Goal: Transaction & Acquisition: Purchase product/service

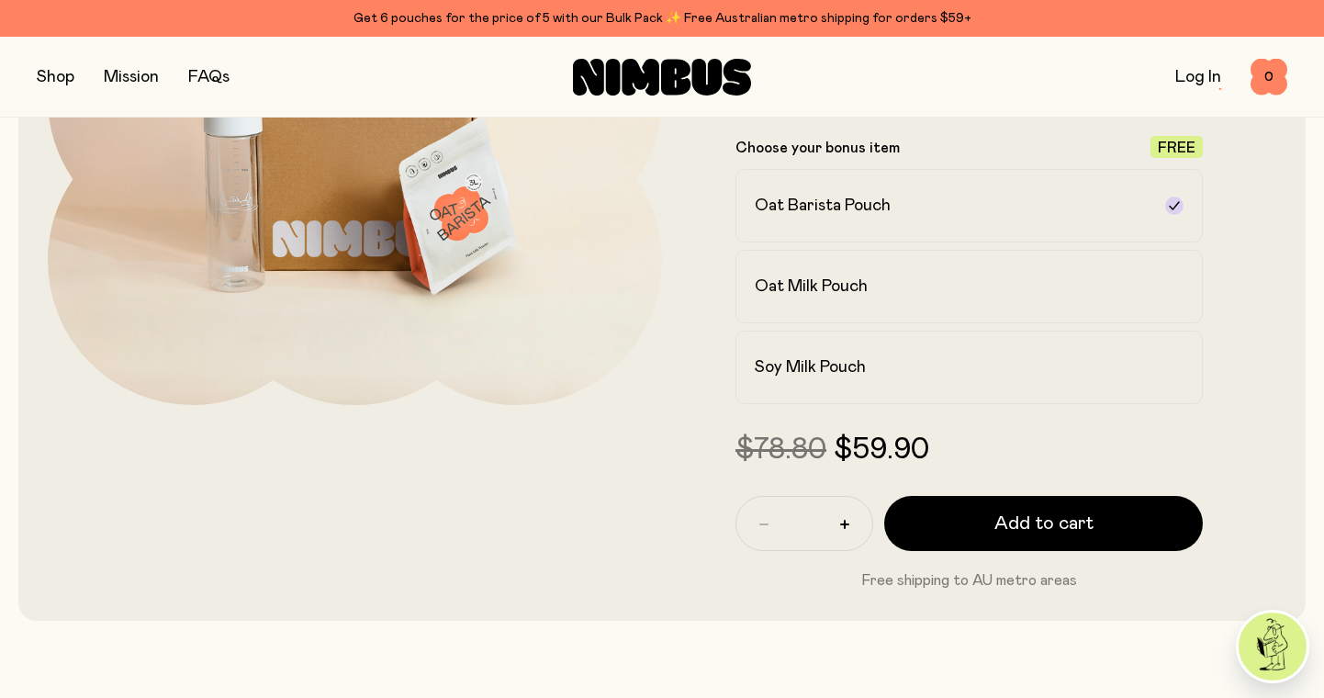
scroll to position [382, 0]
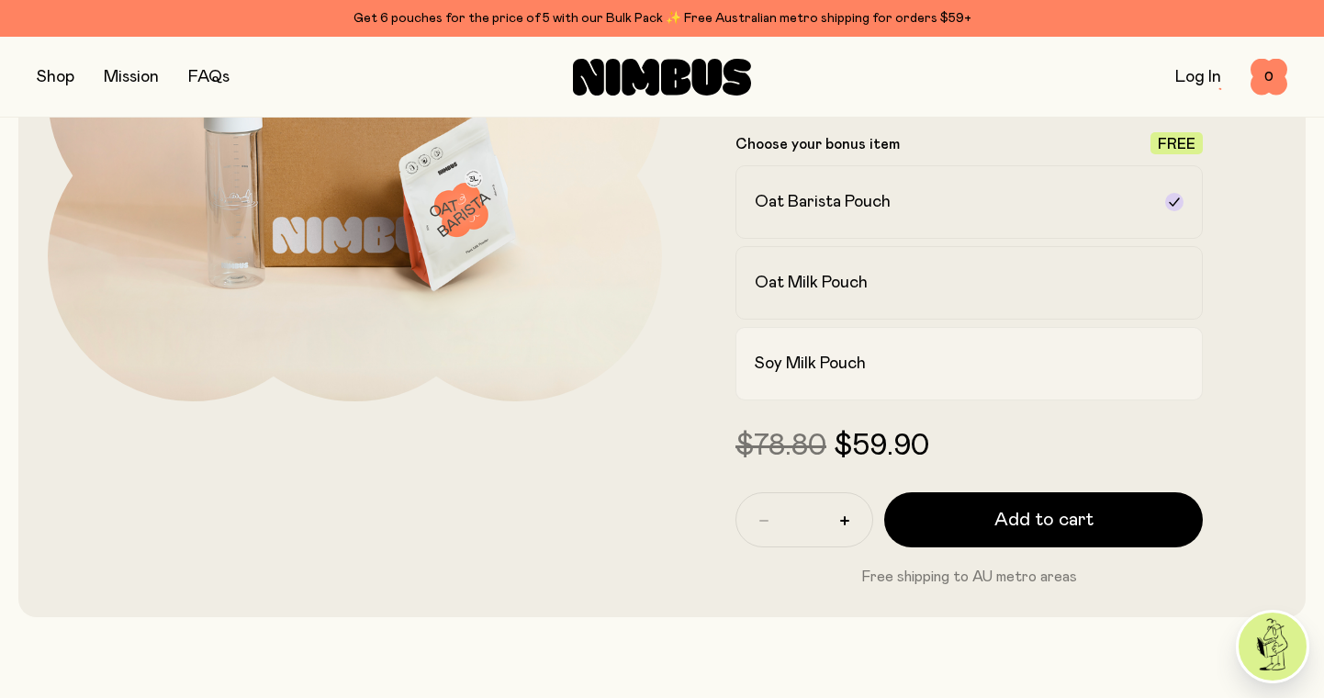
click at [805, 360] on h2 "Soy Milk Pouch" at bounding box center [810, 364] width 111 height 22
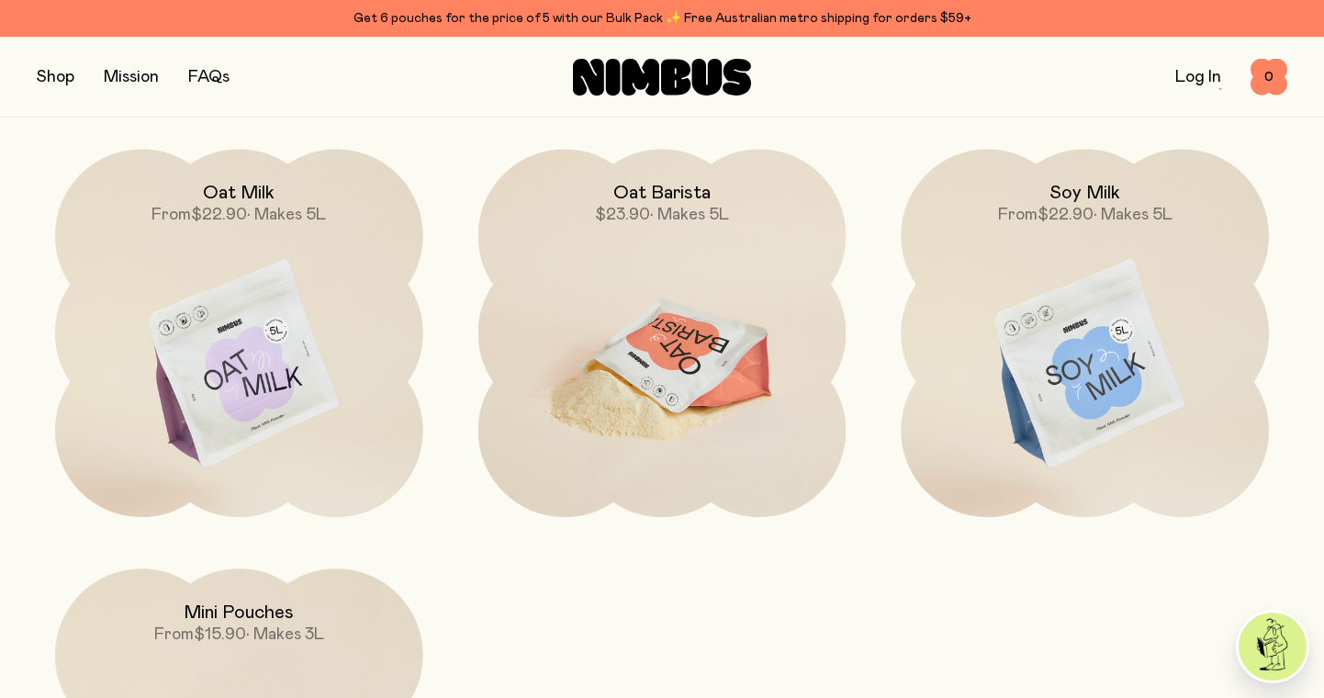
scroll to position [5347, 0]
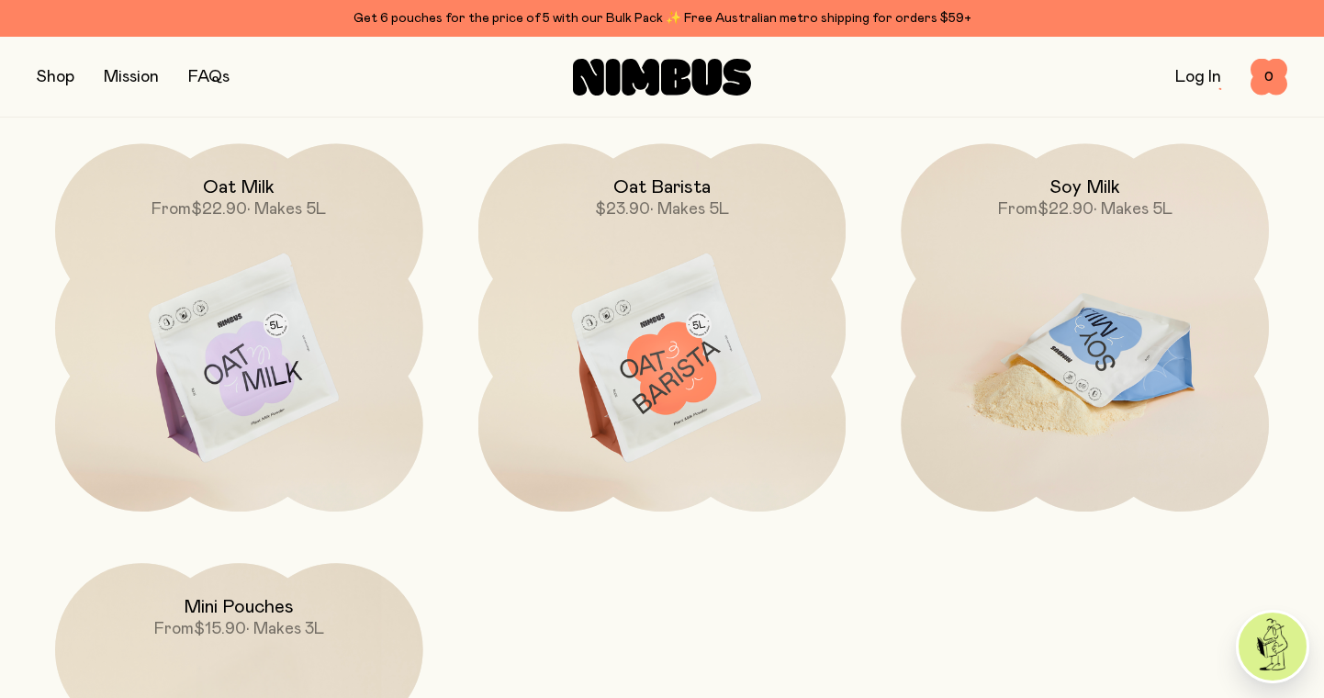
click at [1095, 356] on img at bounding box center [1085, 359] width 368 height 432
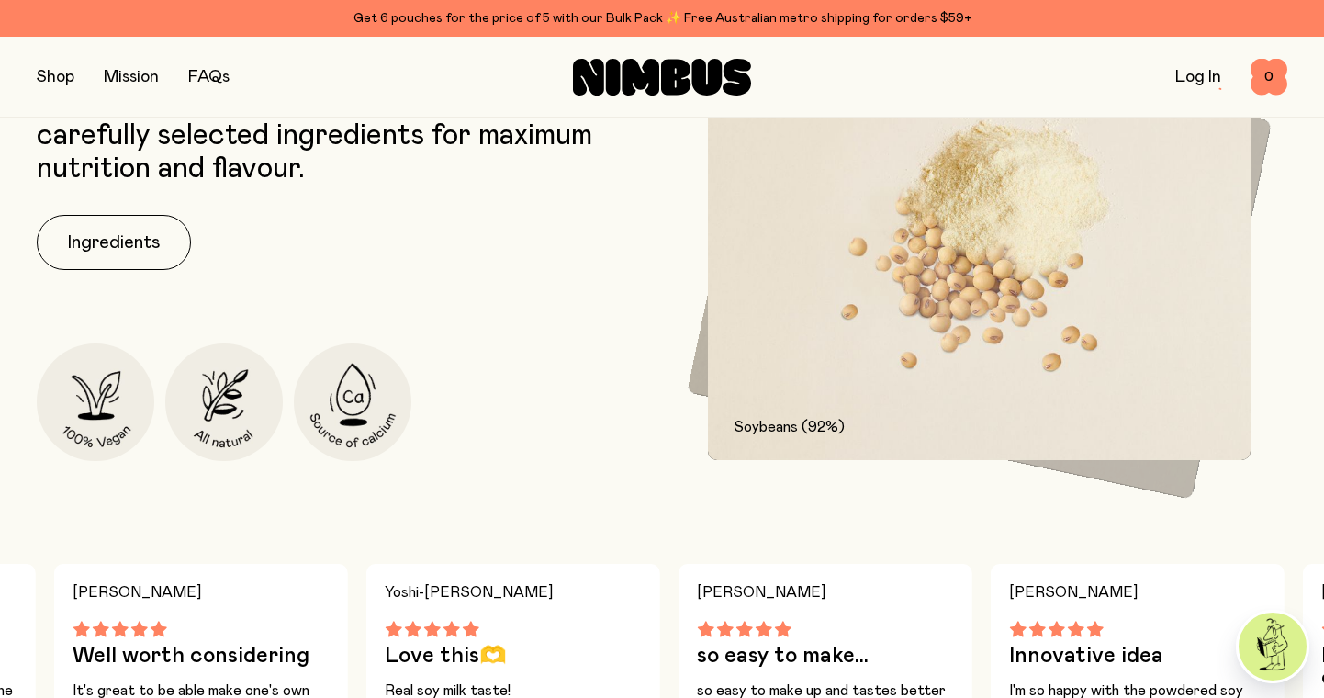
scroll to position [953, 0]
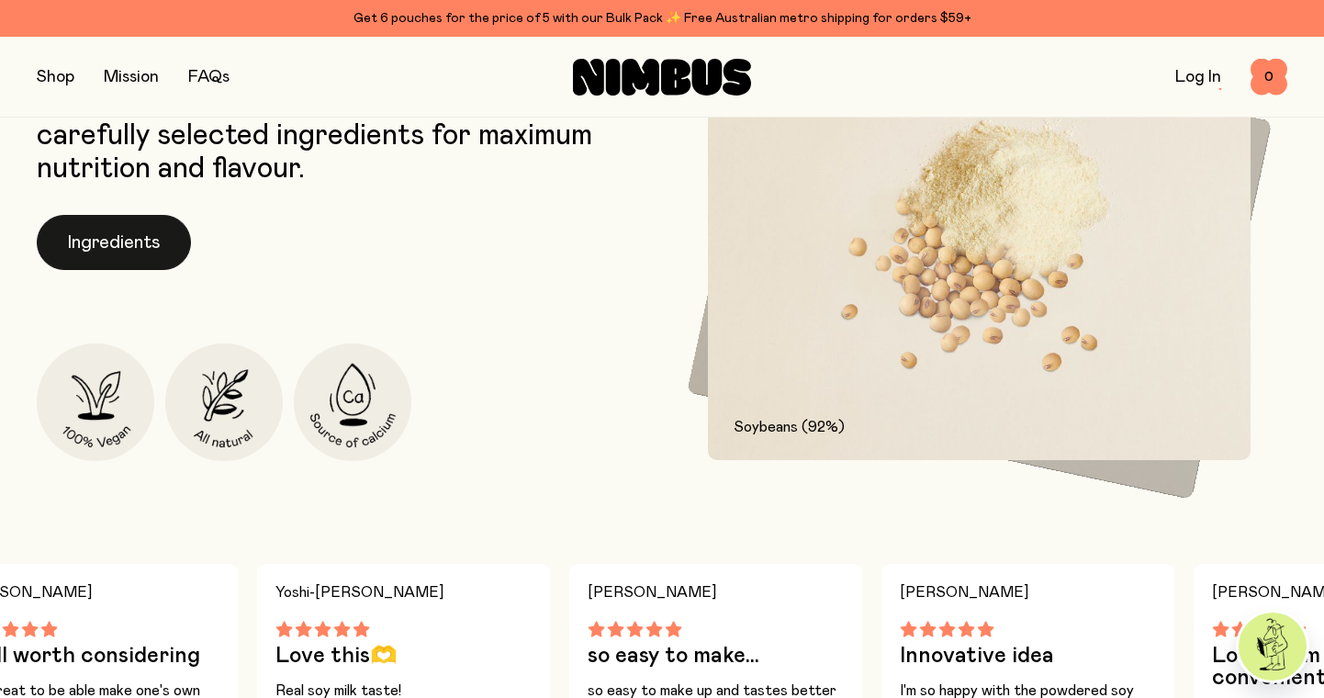
click at [119, 256] on button "Ingredients" at bounding box center [114, 242] width 154 height 55
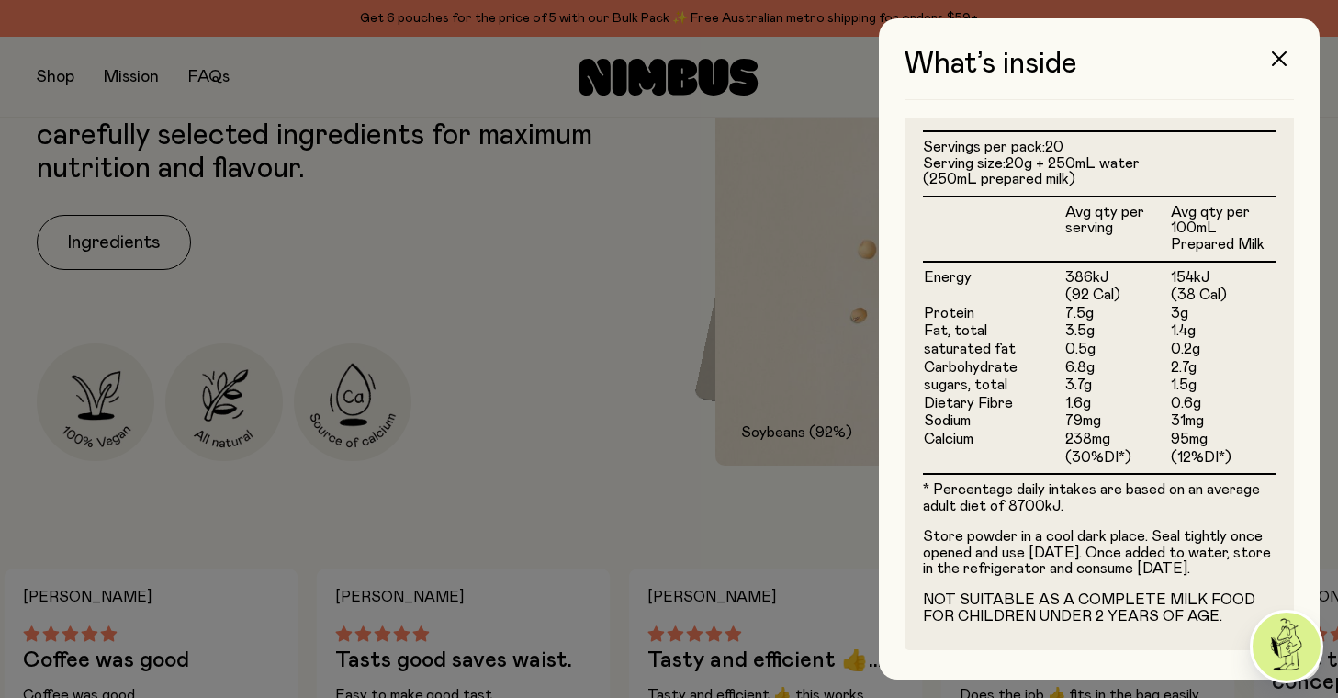
scroll to position [477, 0]
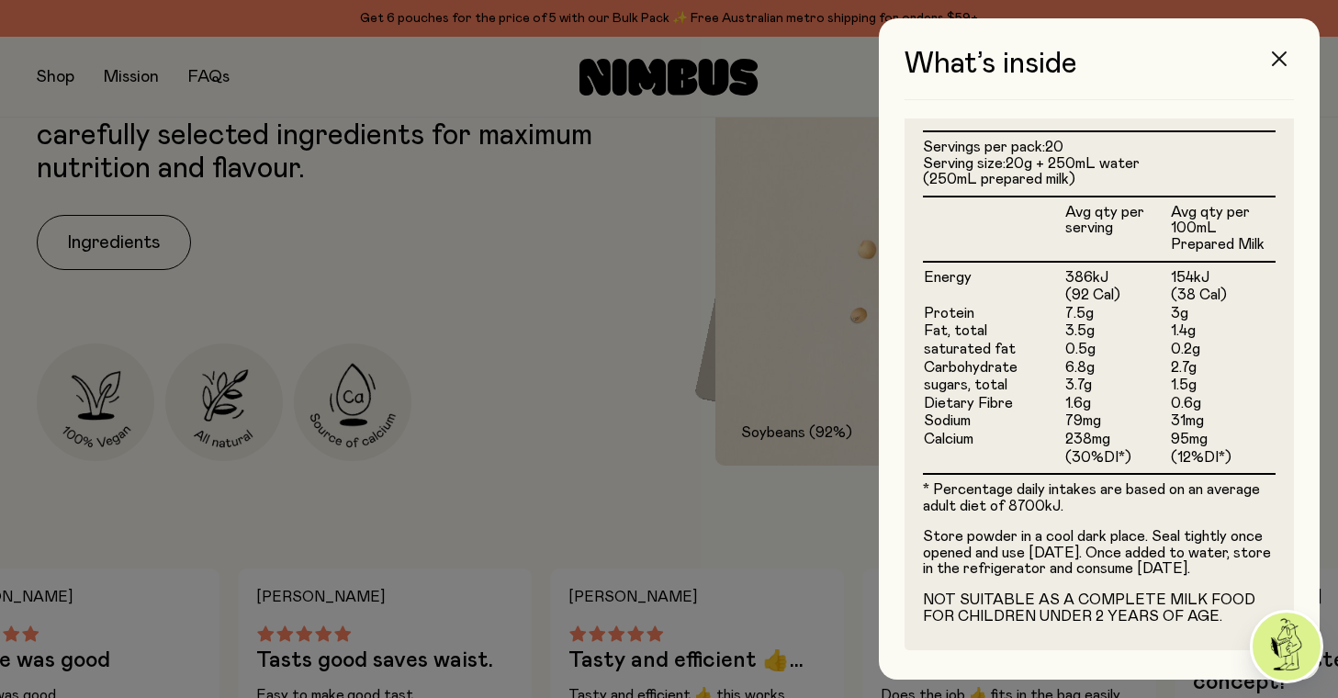
click at [1277, 59] on icon "button" at bounding box center [1279, 58] width 15 height 15
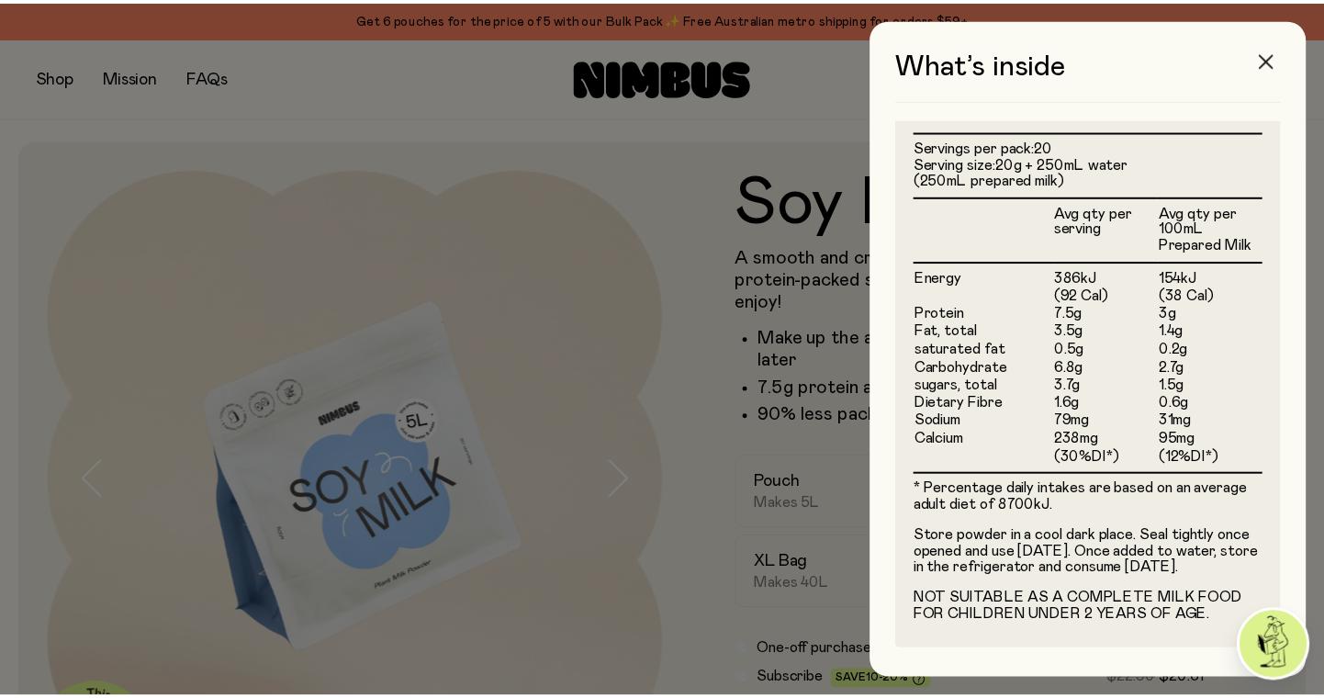
scroll to position [953, 0]
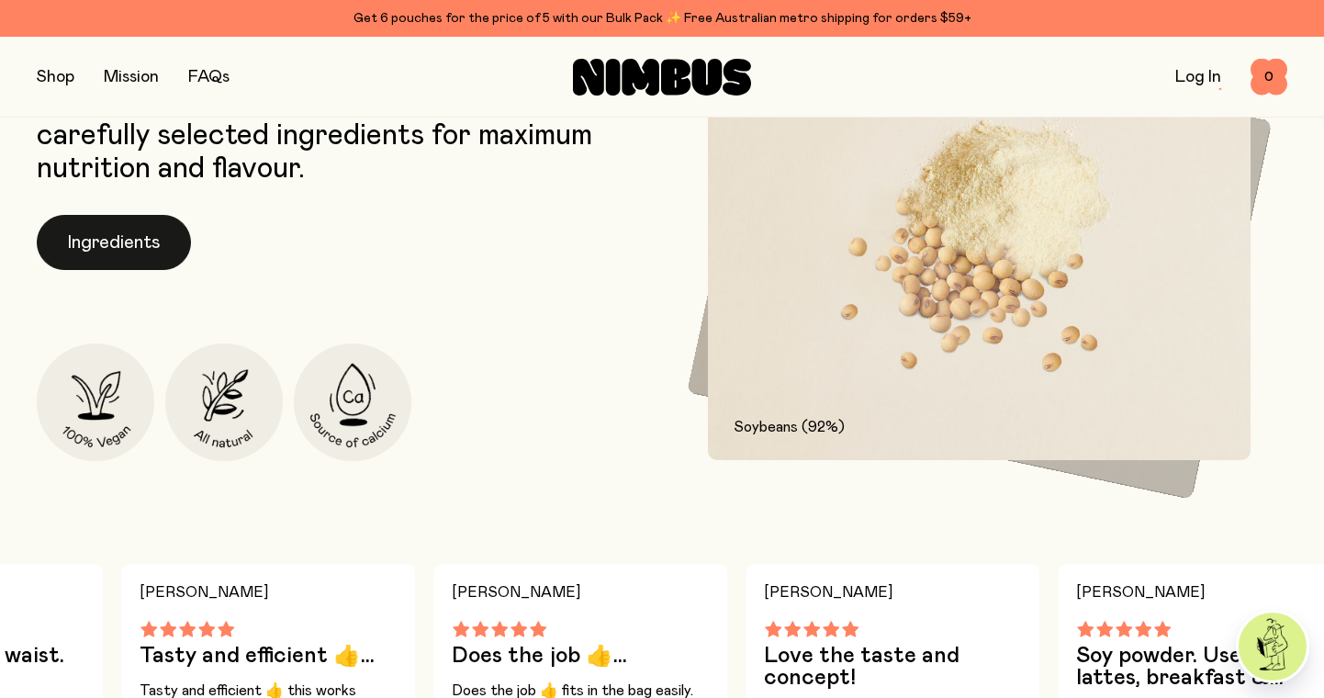
click at [130, 239] on button "Ingredients" at bounding box center [114, 242] width 154 height 55
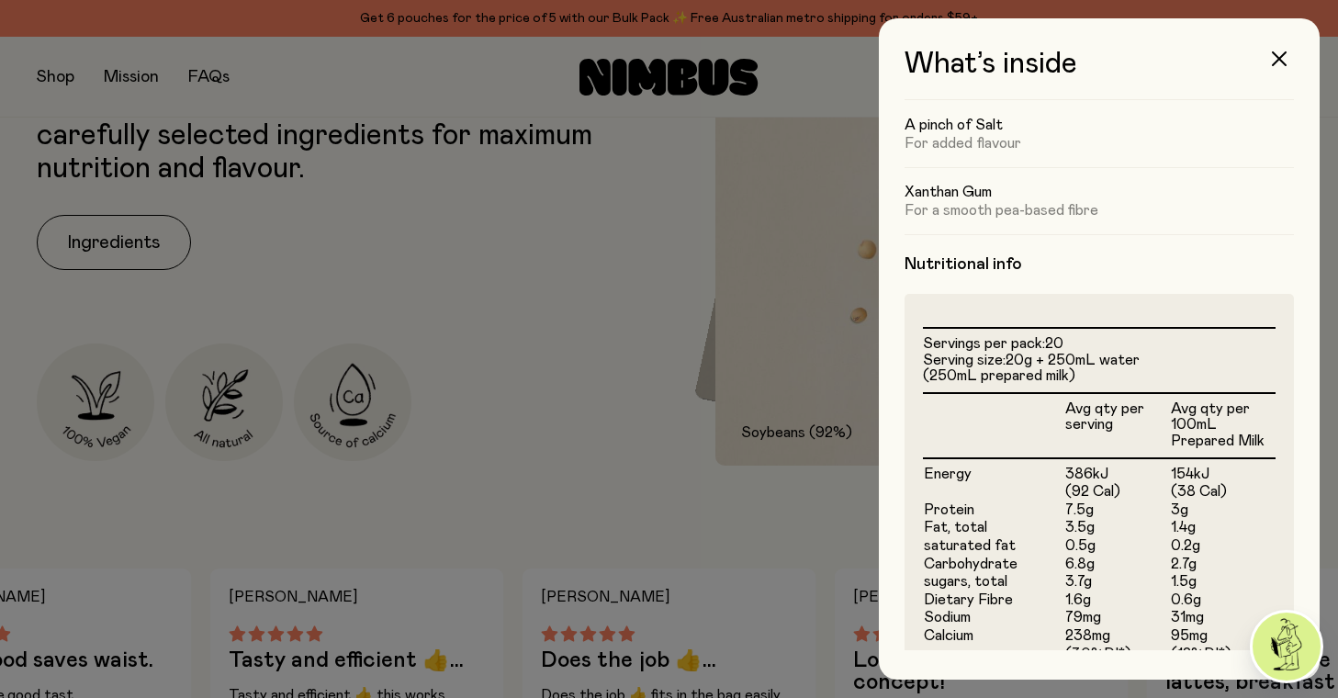
scroll to position [280, 0]
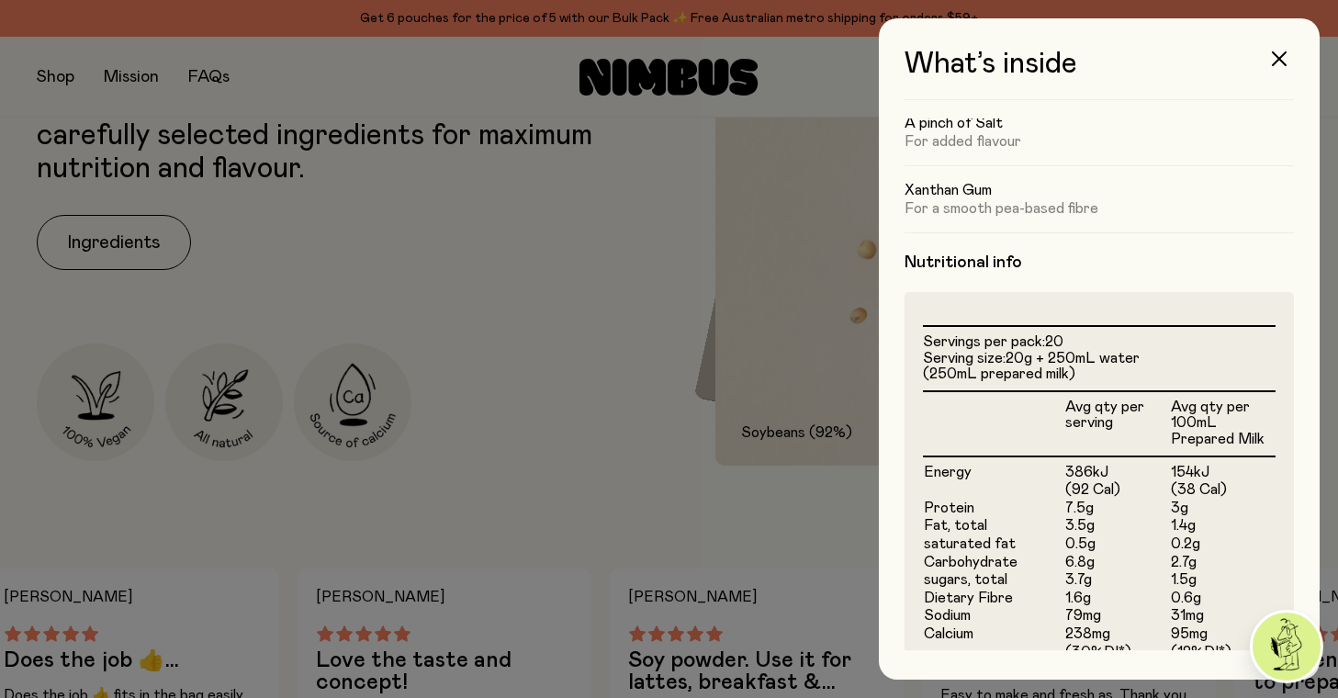
click at [529, 466] on div at bounding box center [669, 349] width 1338 height 698
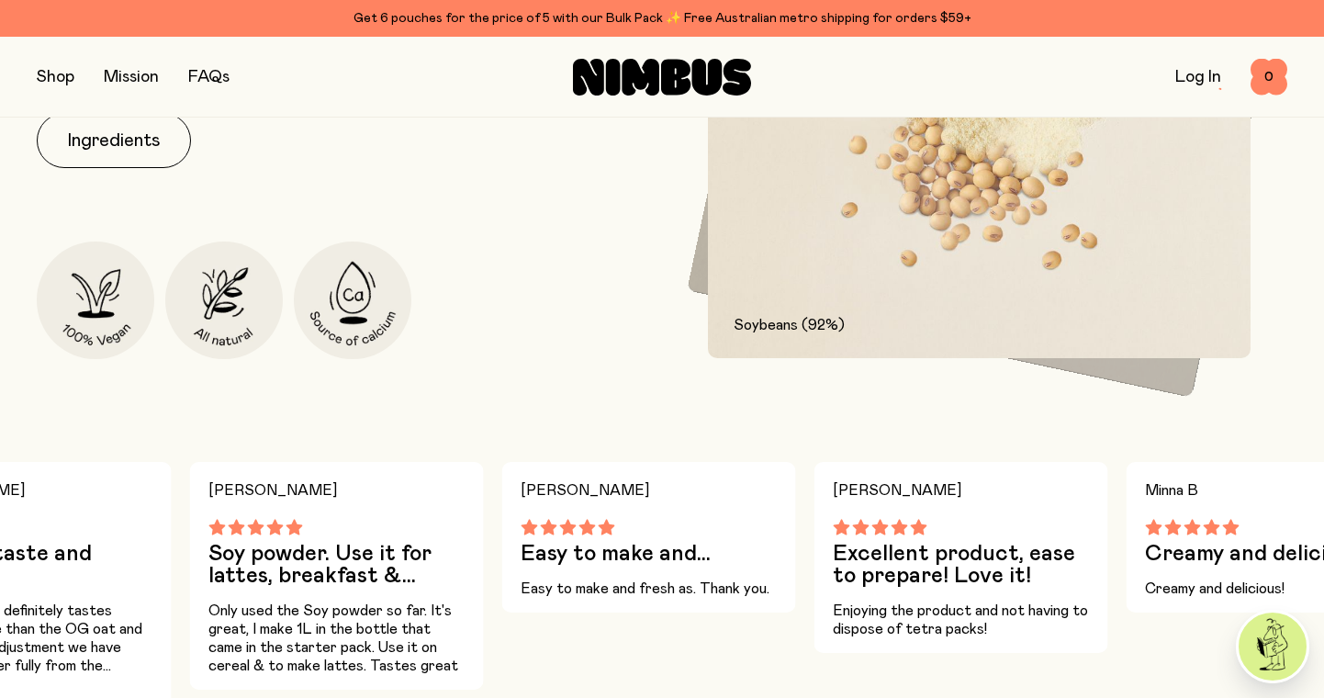
scroll to position [1054, 0]
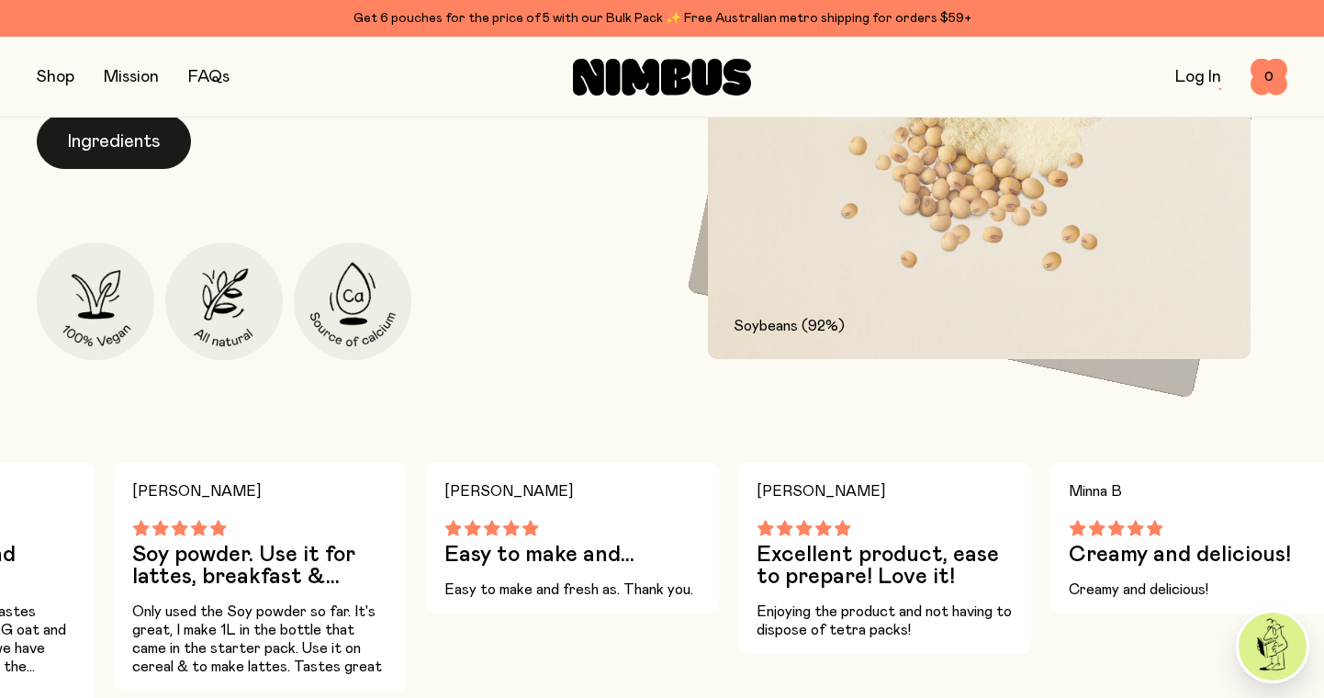
click at [138, 148] on button "Ingredients" at bounding box center [114, 141] width 154 height 55
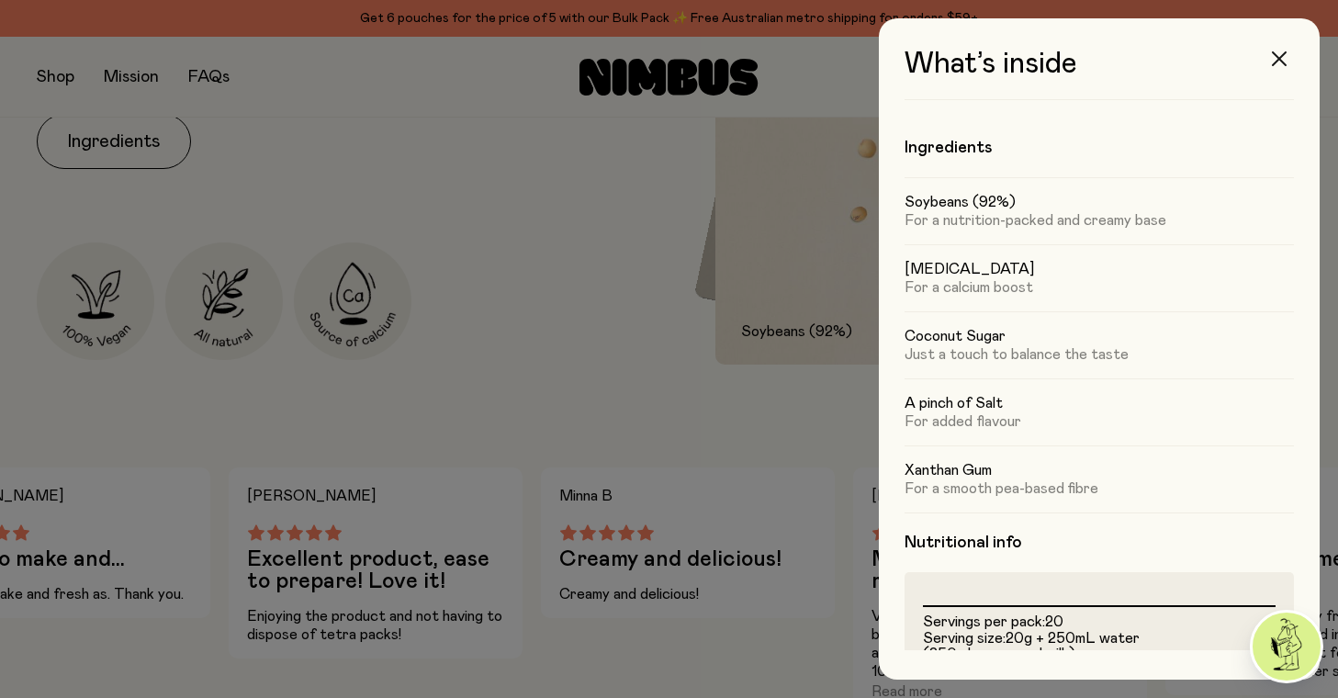
scroll to position [0, 0]
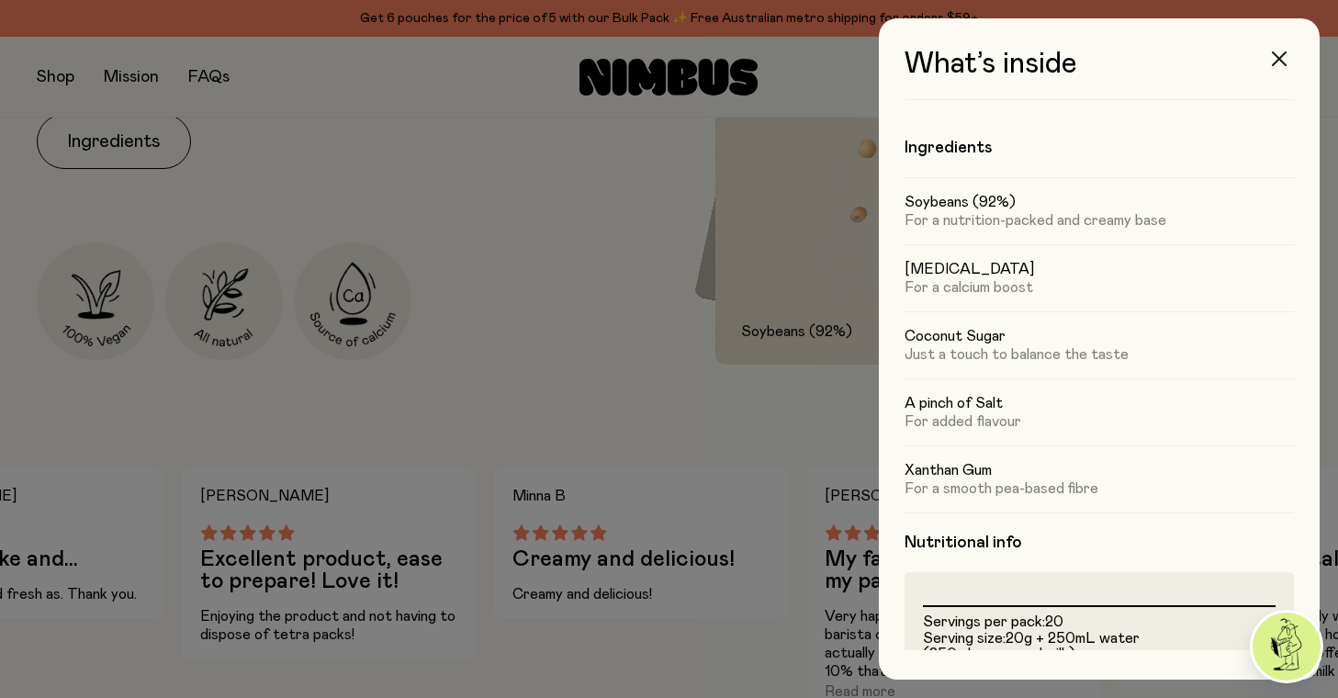
click at [1282, 57] on icon "button" at bounding box center [1279, 58] width 15 height 15
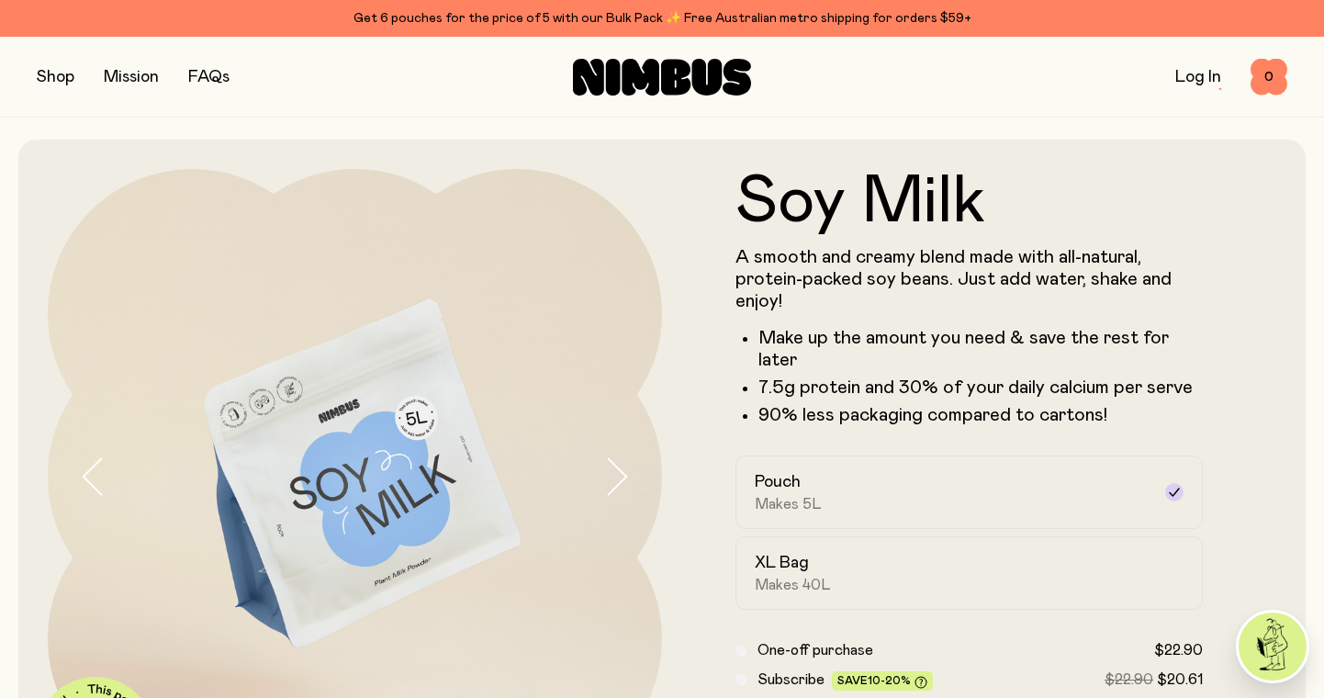
click at [213, 69] on link "FAQs" at bounding box center [208, 77] width 41 height 17
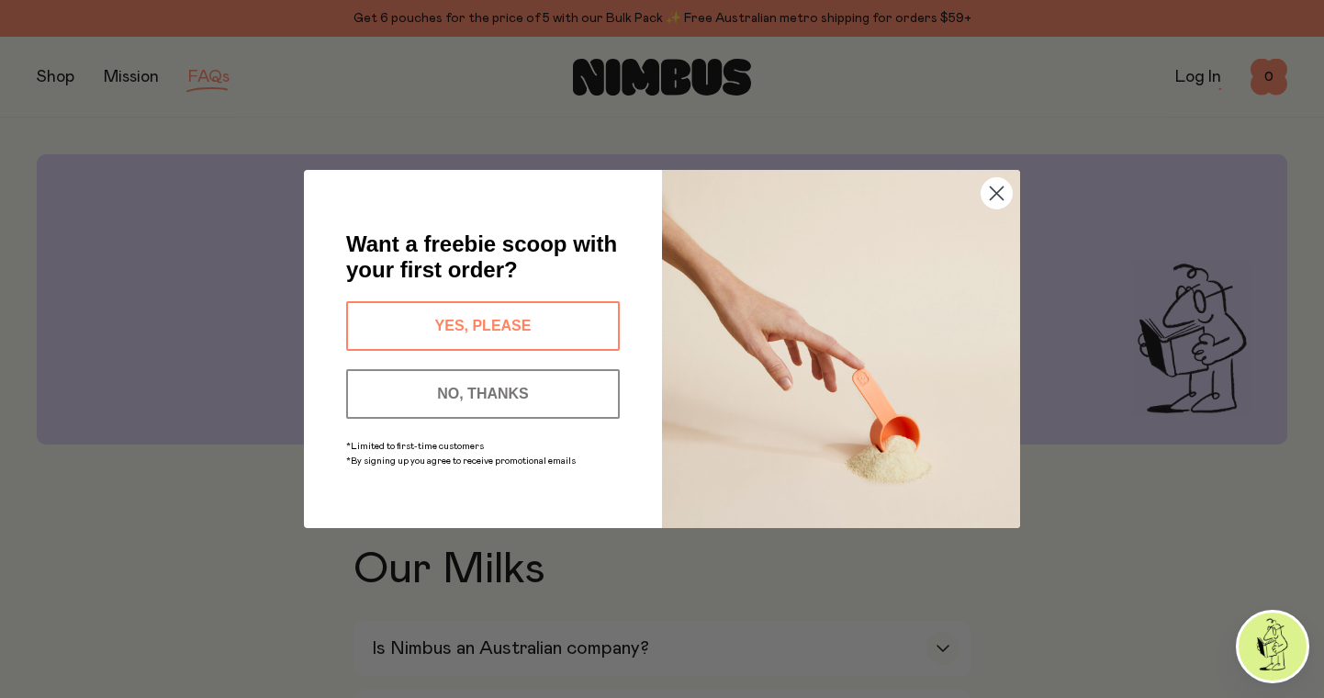
click at [479, 321] on button "YES, PLEASE" at bounding box center [483, 326] width 274 height 50
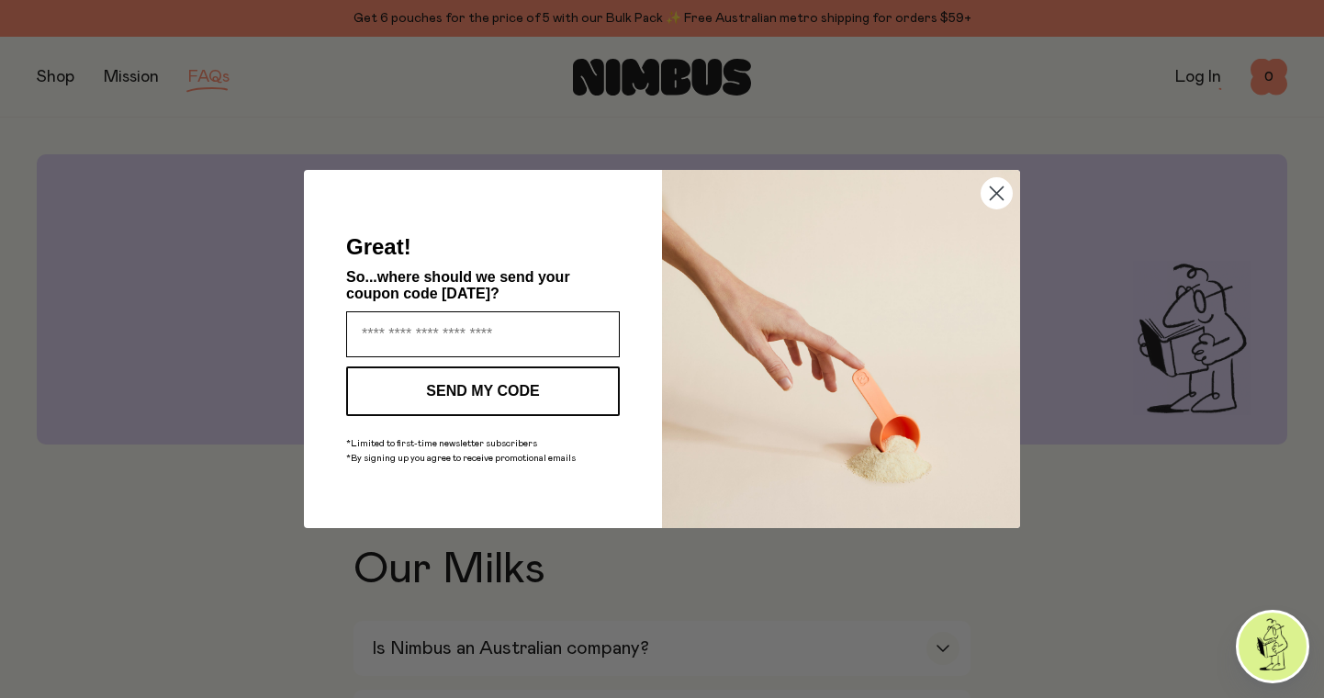
click at [450, 333] on input "Enter your email address" at bounding box center [483, 334] width 274 height 46
type input "**********"
click at [511, 396] on button "SEND MY CODE" at bounding box center [483, 391] width 274 height 50
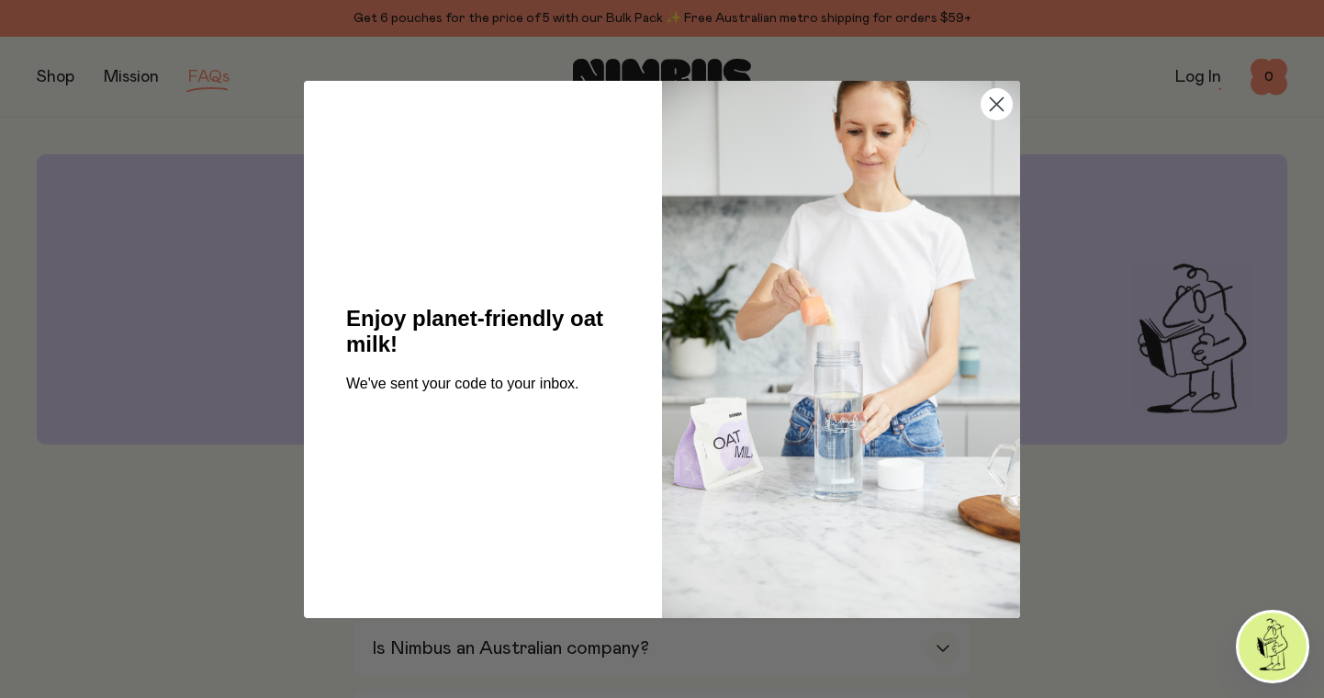
click at [997, 99] on circle "Close dialog" at bounding box center [996, 103] width 30 height 30
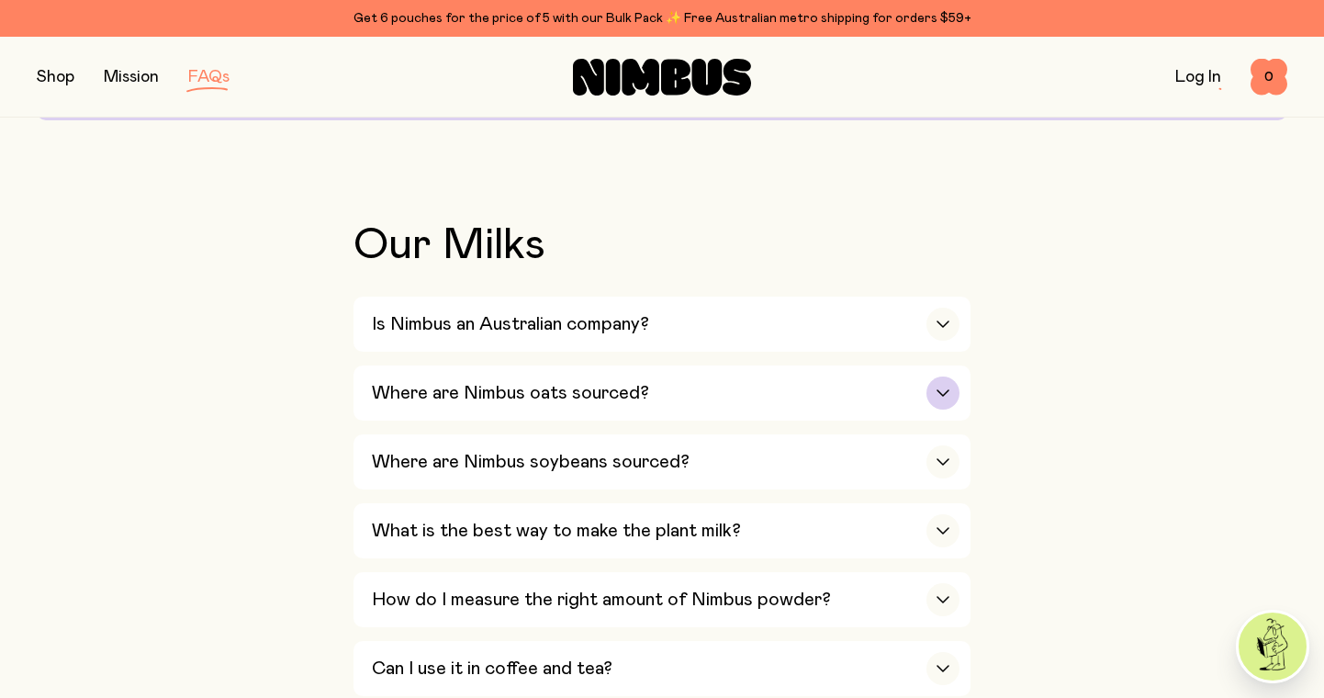
scroll to position [326, 0]
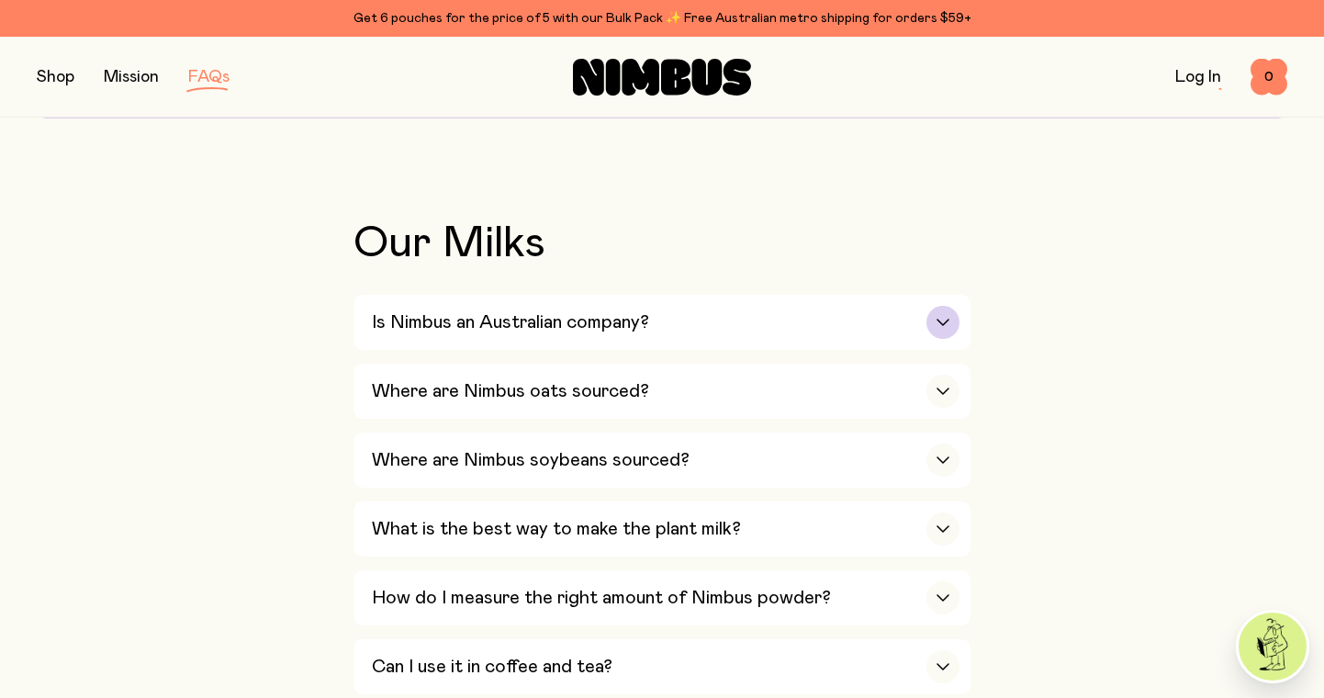
click at [936, 320] on icon "button" at bounding box center [943, 322] width 15 height 7
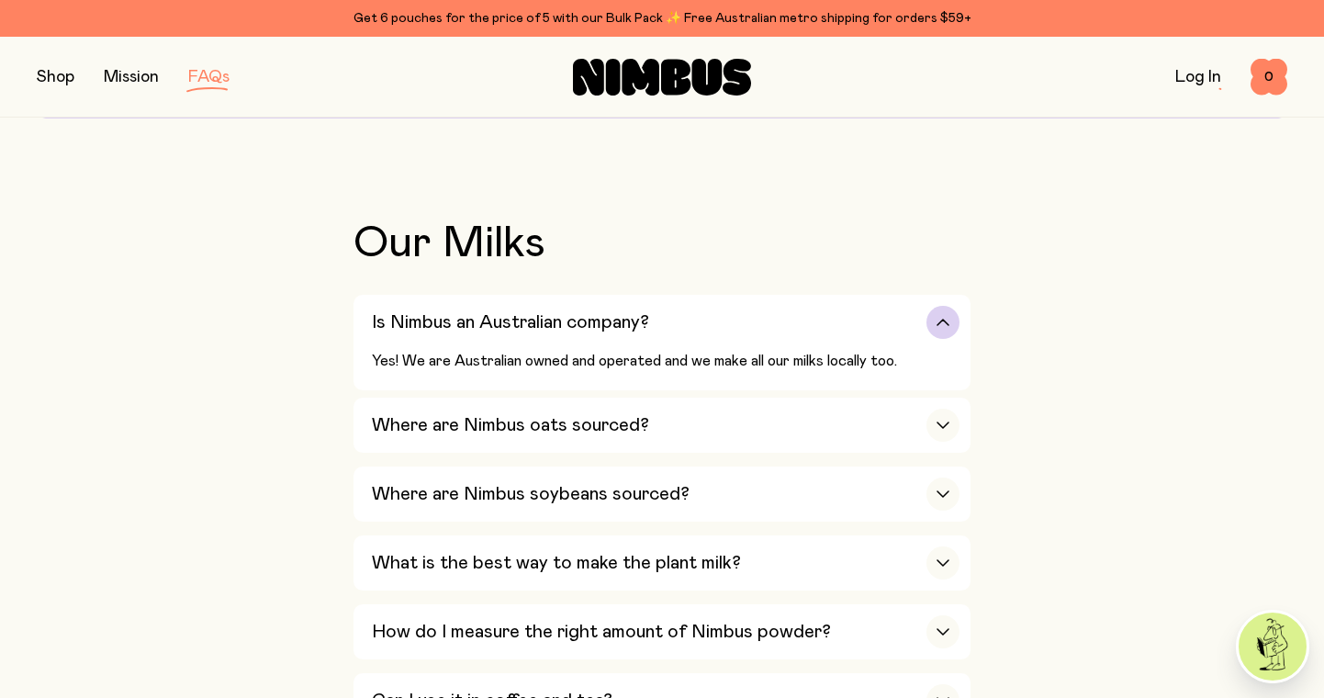
click at [935, 320] on div "button" at bounding box center [942, 322] width 33 height 33
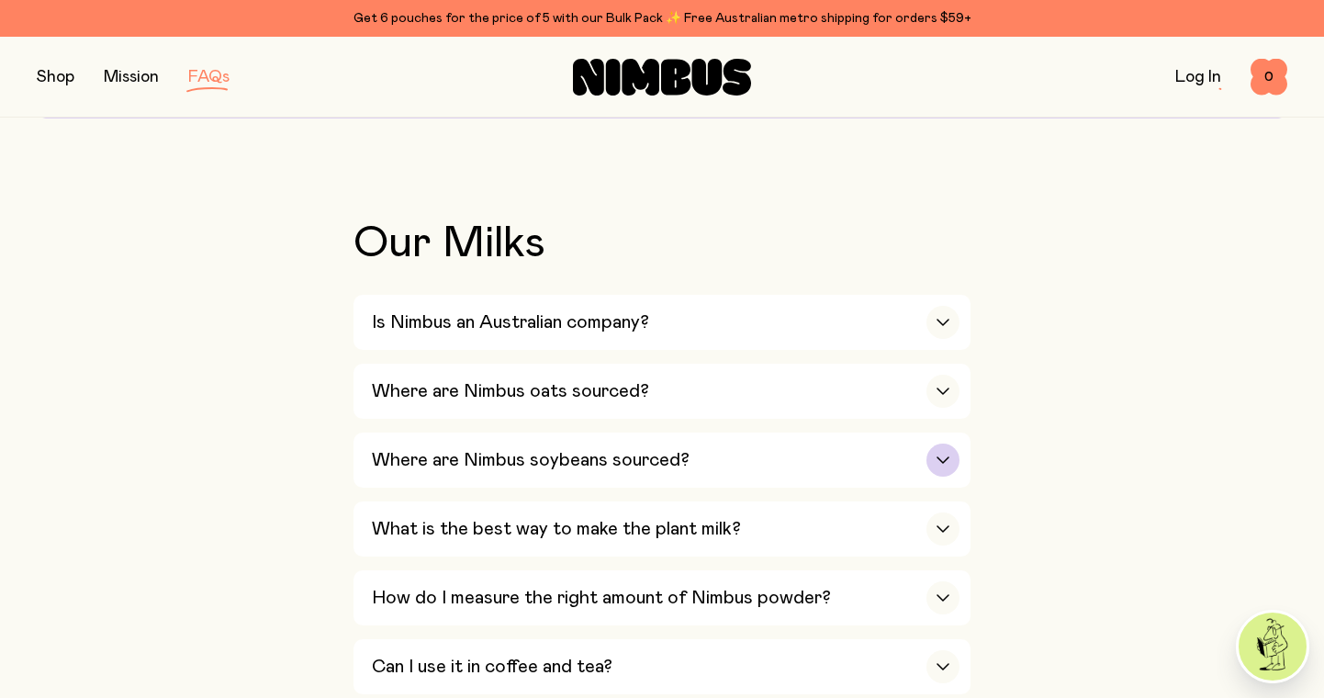
click at [947, 443] on div "button" at bounding box center [942, 459] width 33 height 33
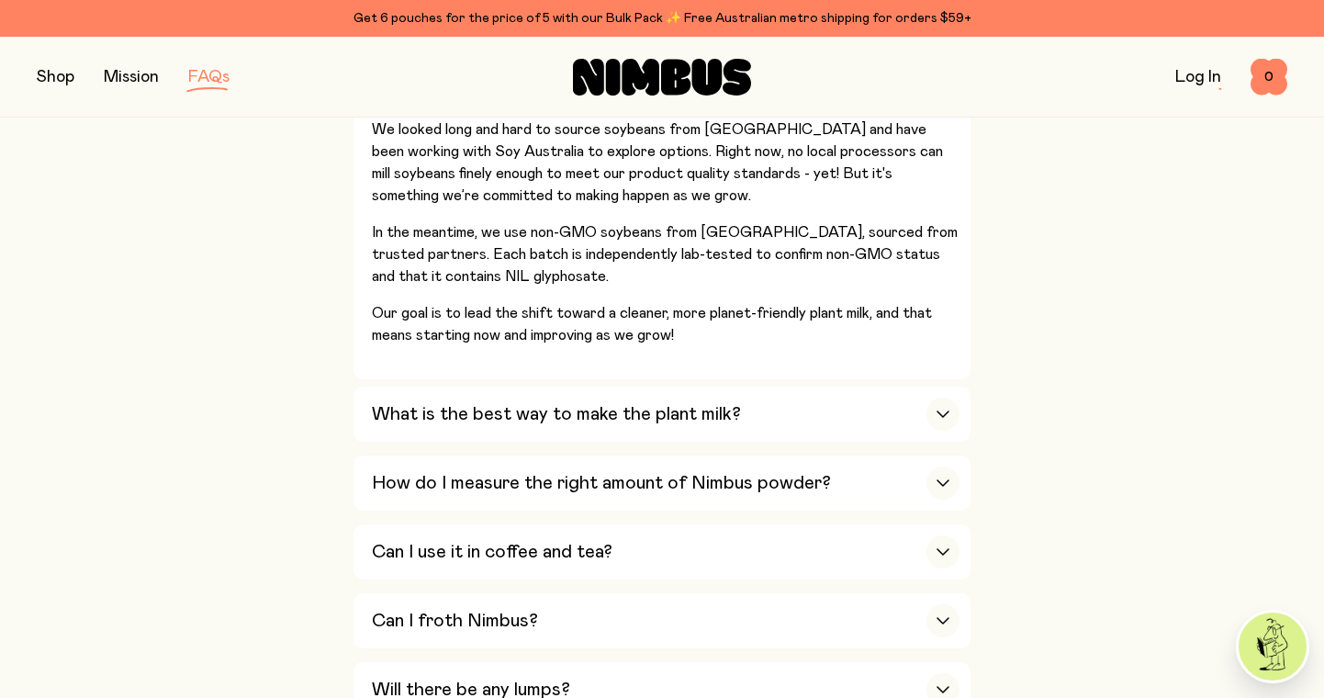
scroll to position [698, 0]
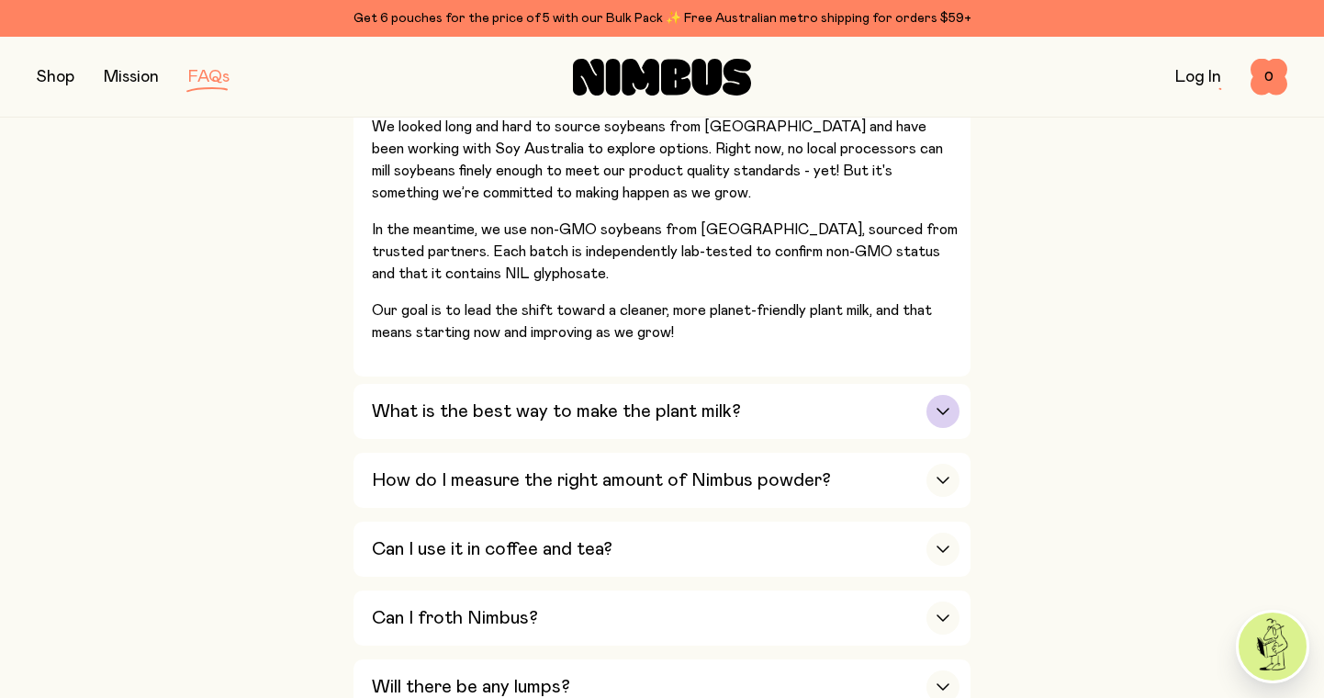
click at [939, 409] on icon "button" at bounding box center [942, 412] width 11 height 6
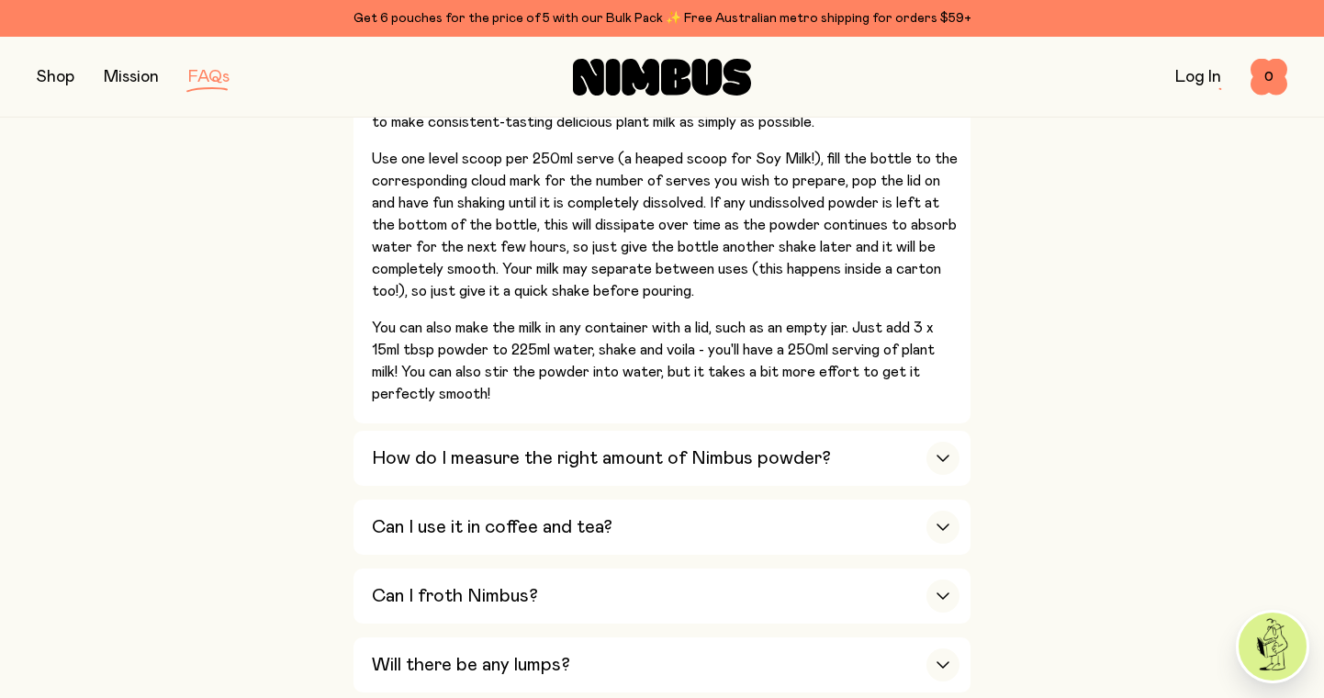
scroll to position [809, 0]
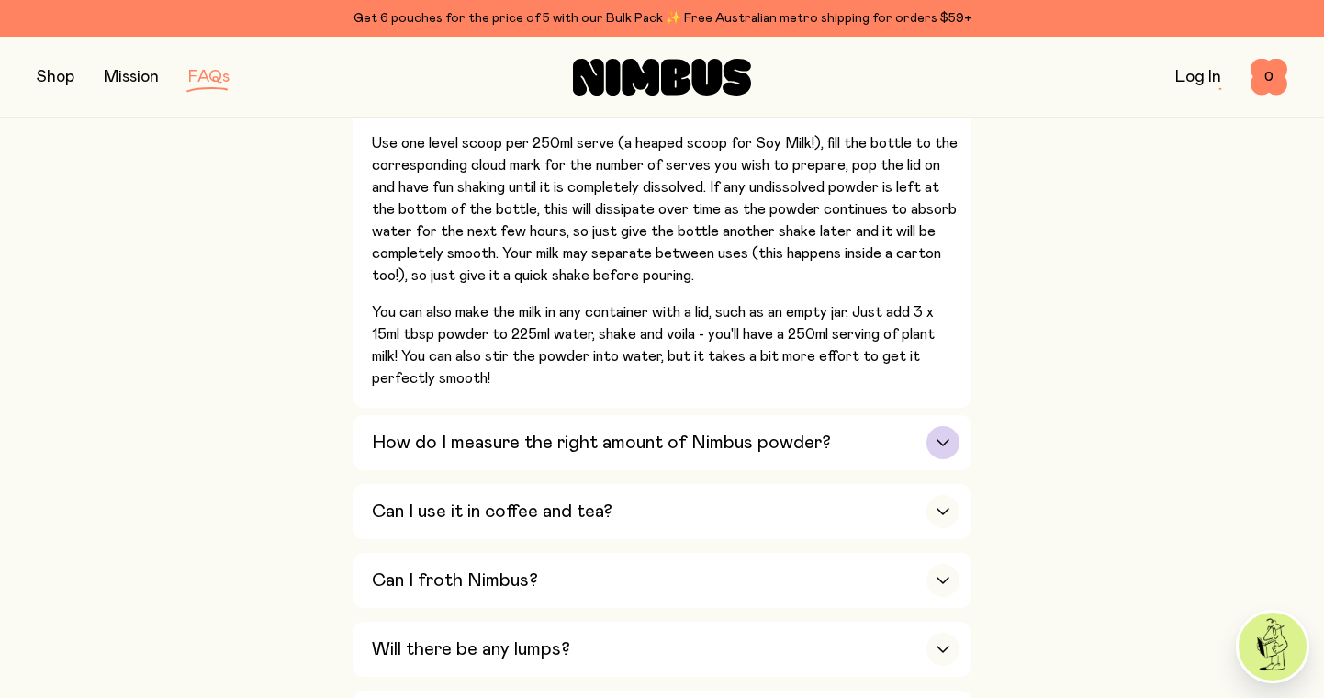
click at [943, 440] on icon "button" at bounding box center [942, 443] width 11 height 6
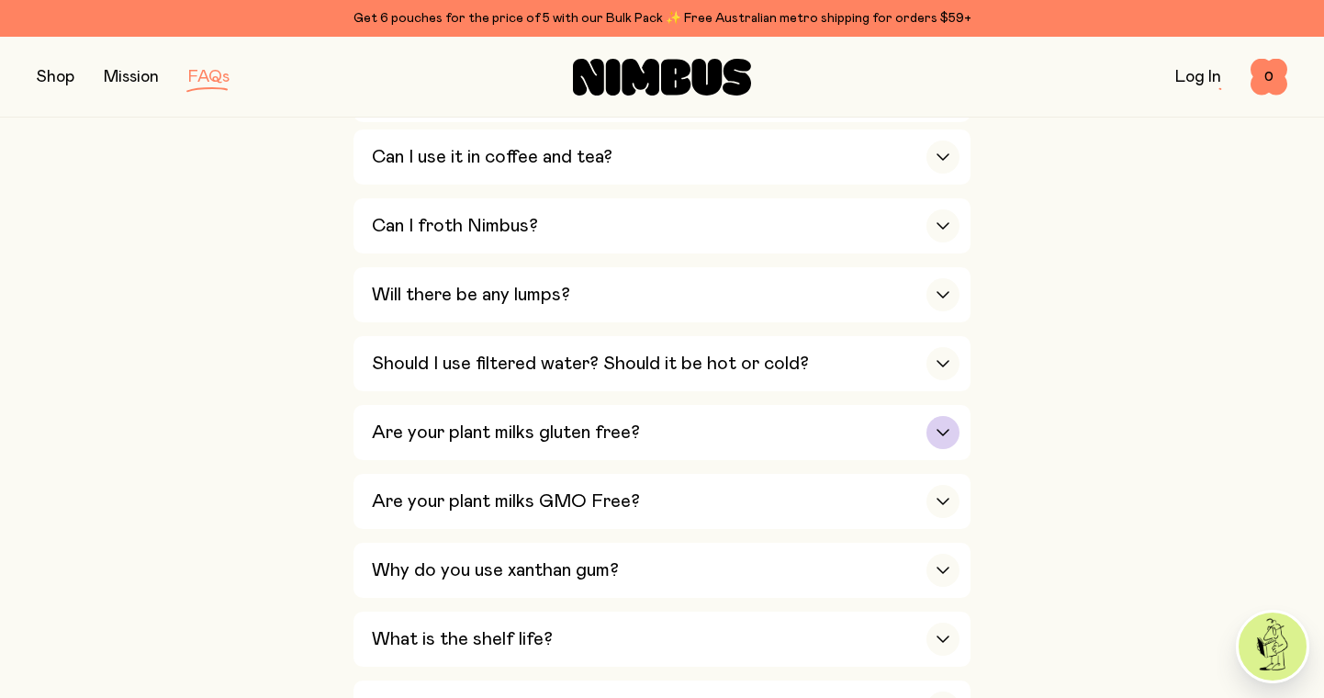
scroll to position [952, 0]
click at [937, 427] on icon "button" at bounding box center [943, 430] width 15 height 7
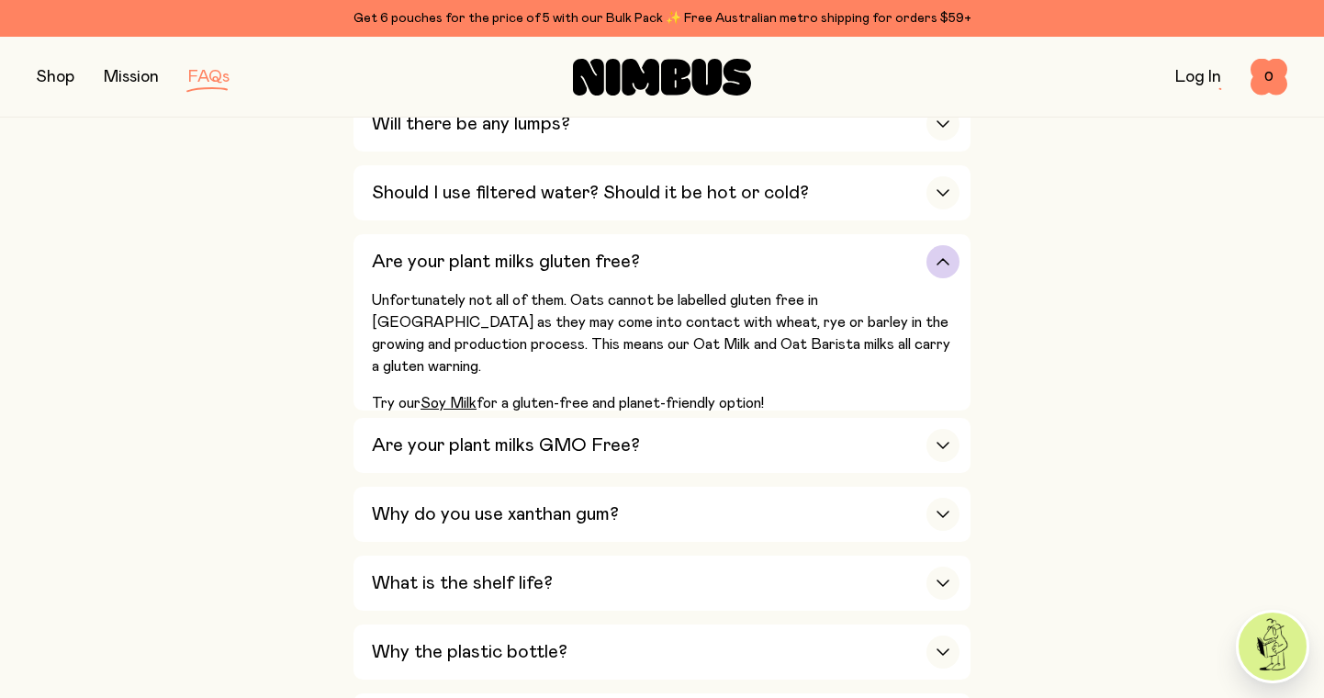
scroll to position [1019, 0]
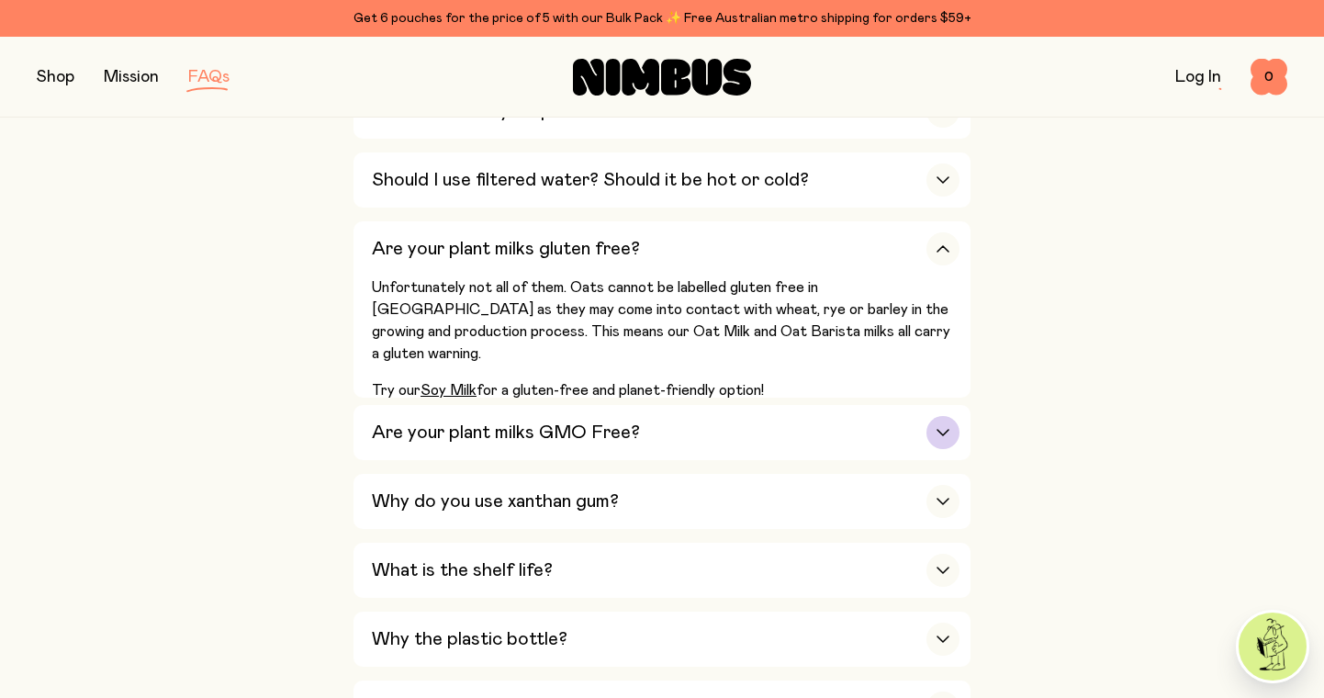
click at [941, 416] on div "button" at bounding box center [942, 432] width 33 height 33
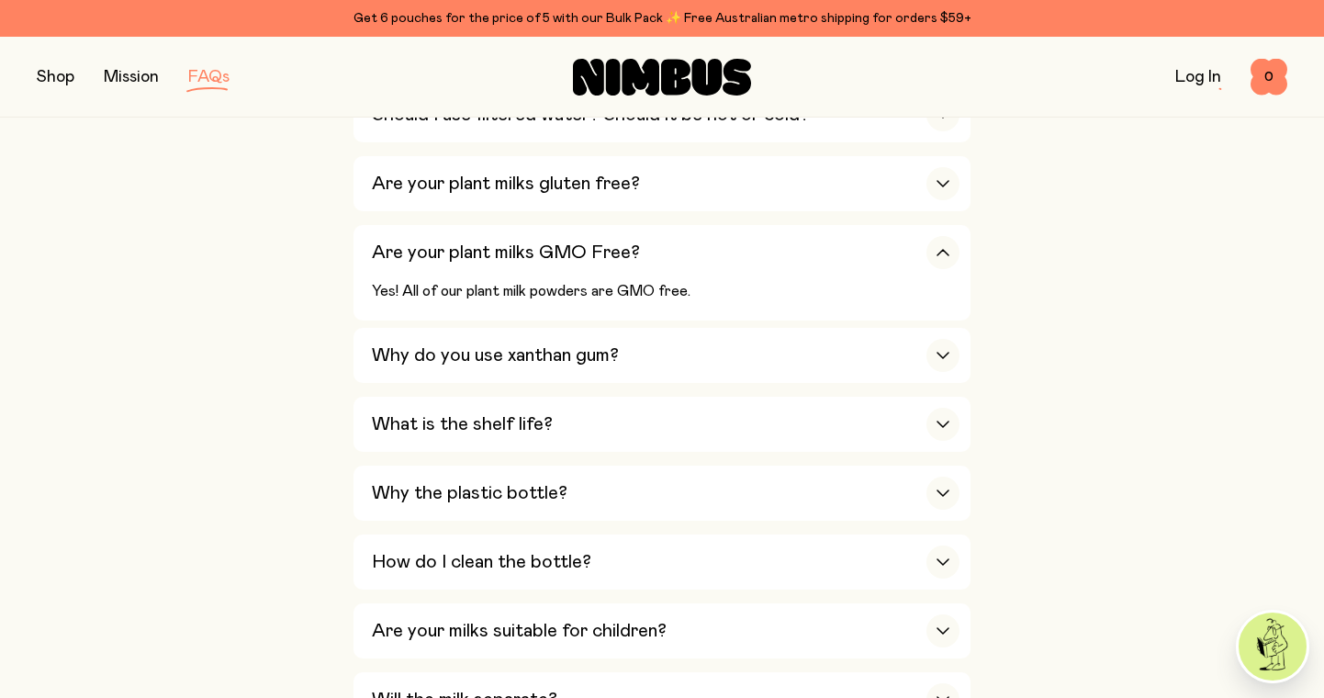
scroll to position [1092, 0]
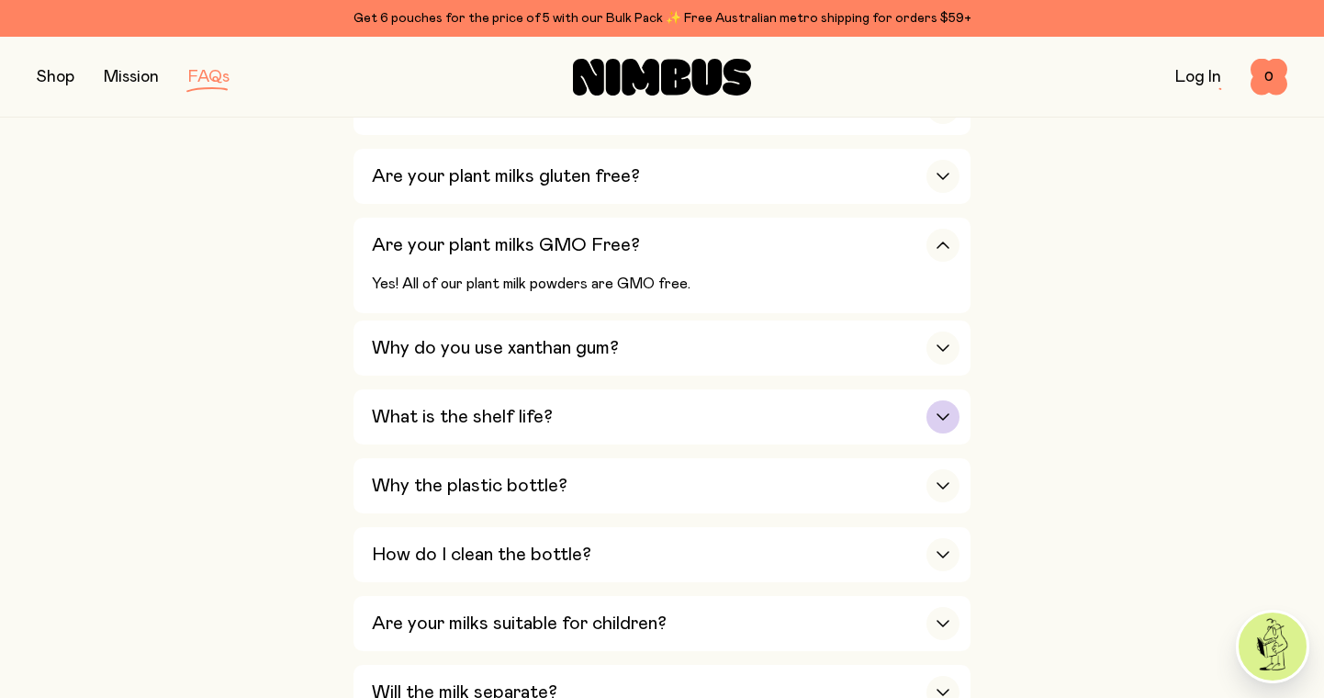
click at [940, 413] on icon "button" at bounding box center [943, 416] width 15 height 7
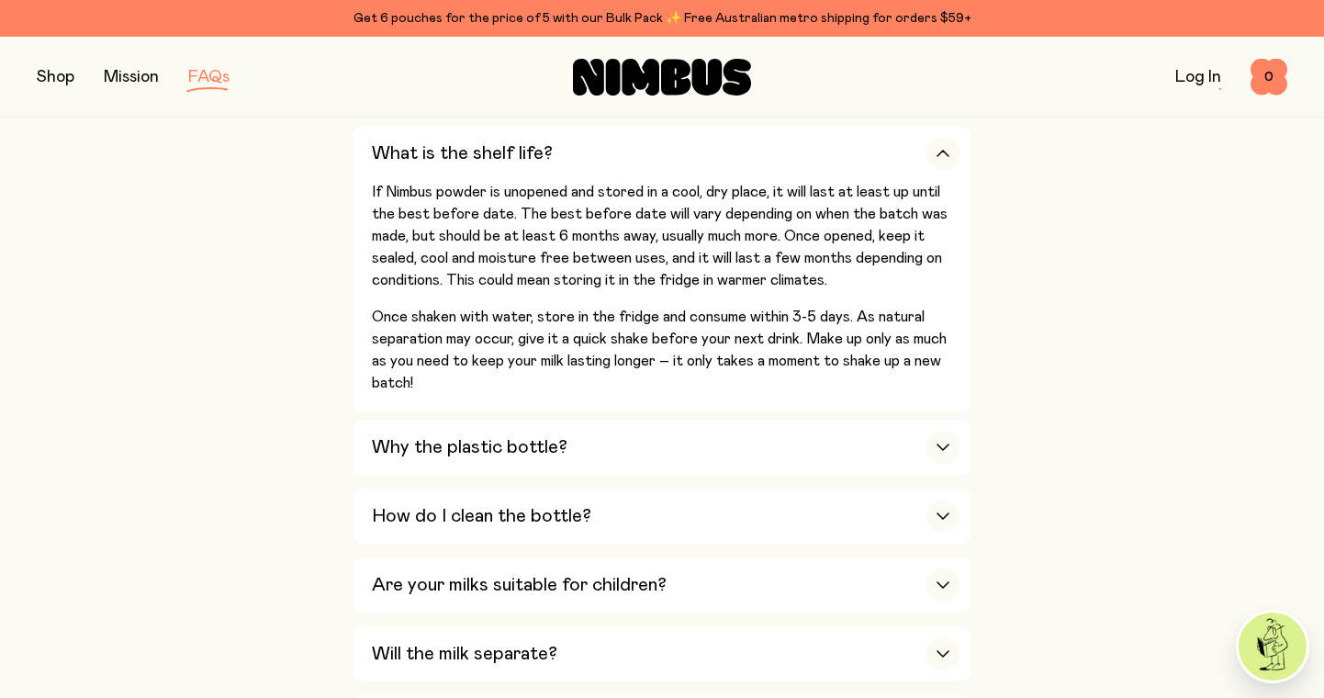
scroll to position [1324, 0]
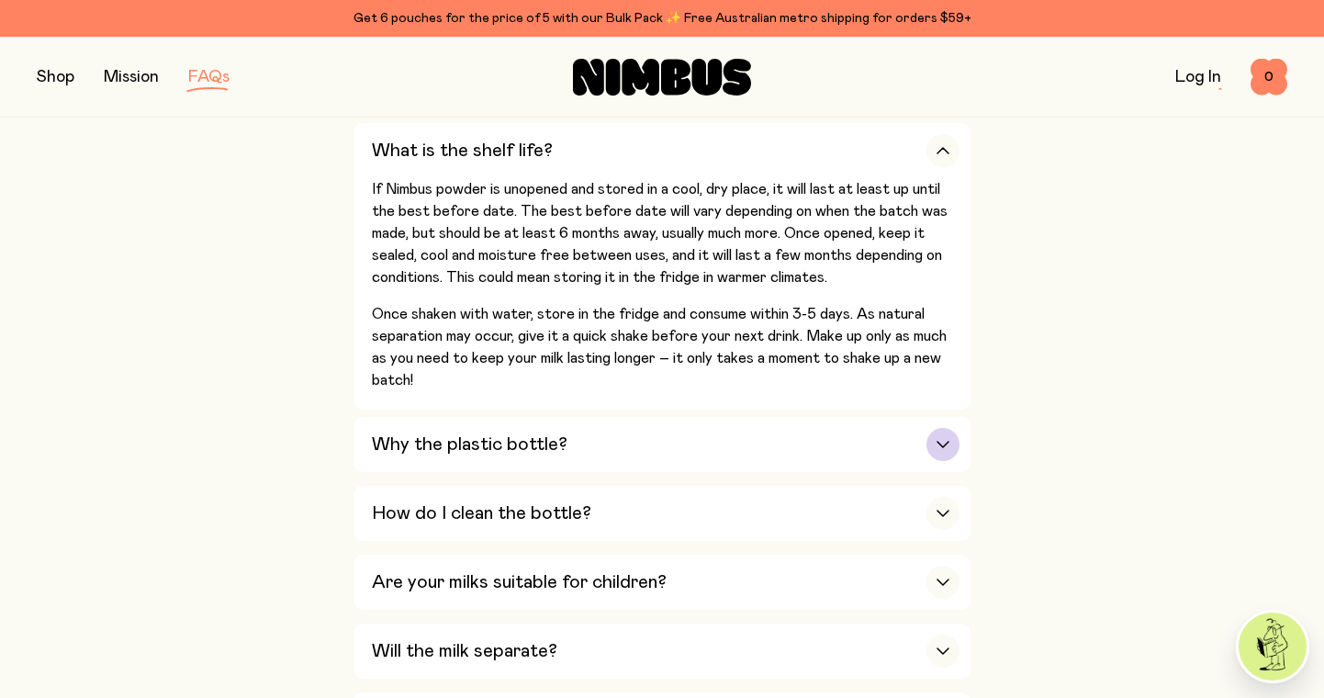
click at [944, 428] on div "button" at bounding box center [942, 444] width 33 height 33
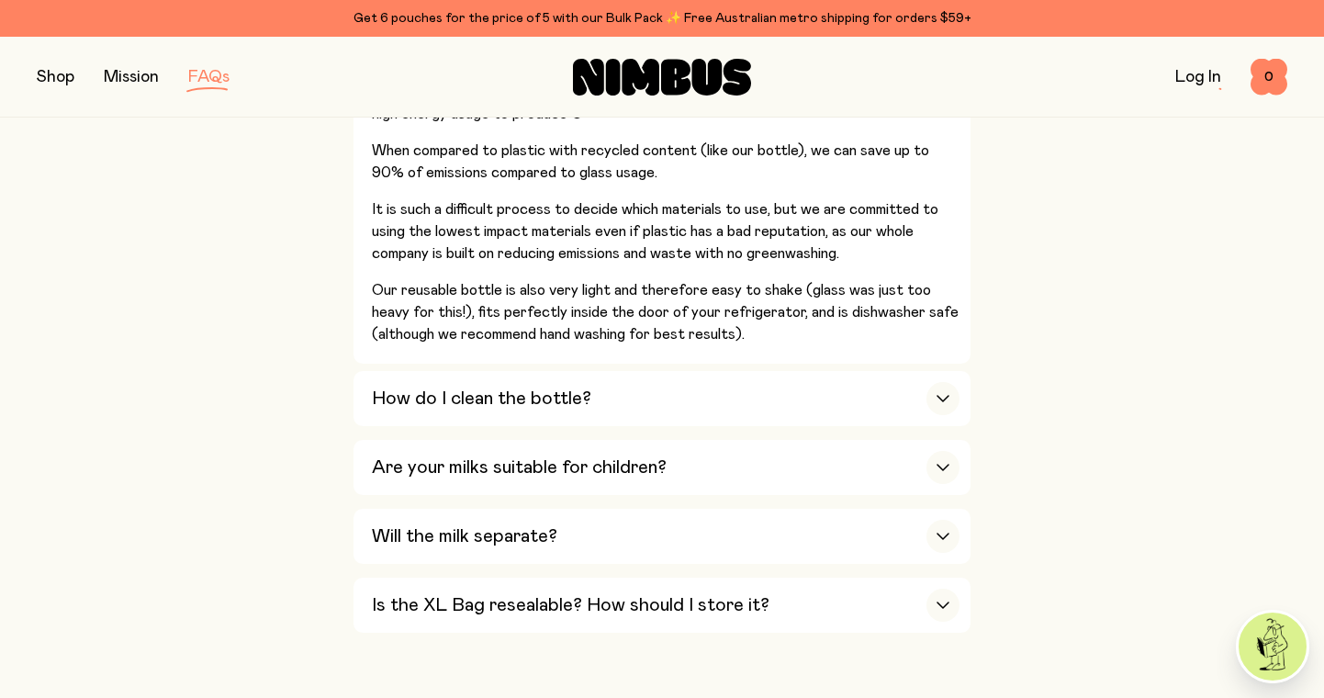
scroll to position [1706, 0]
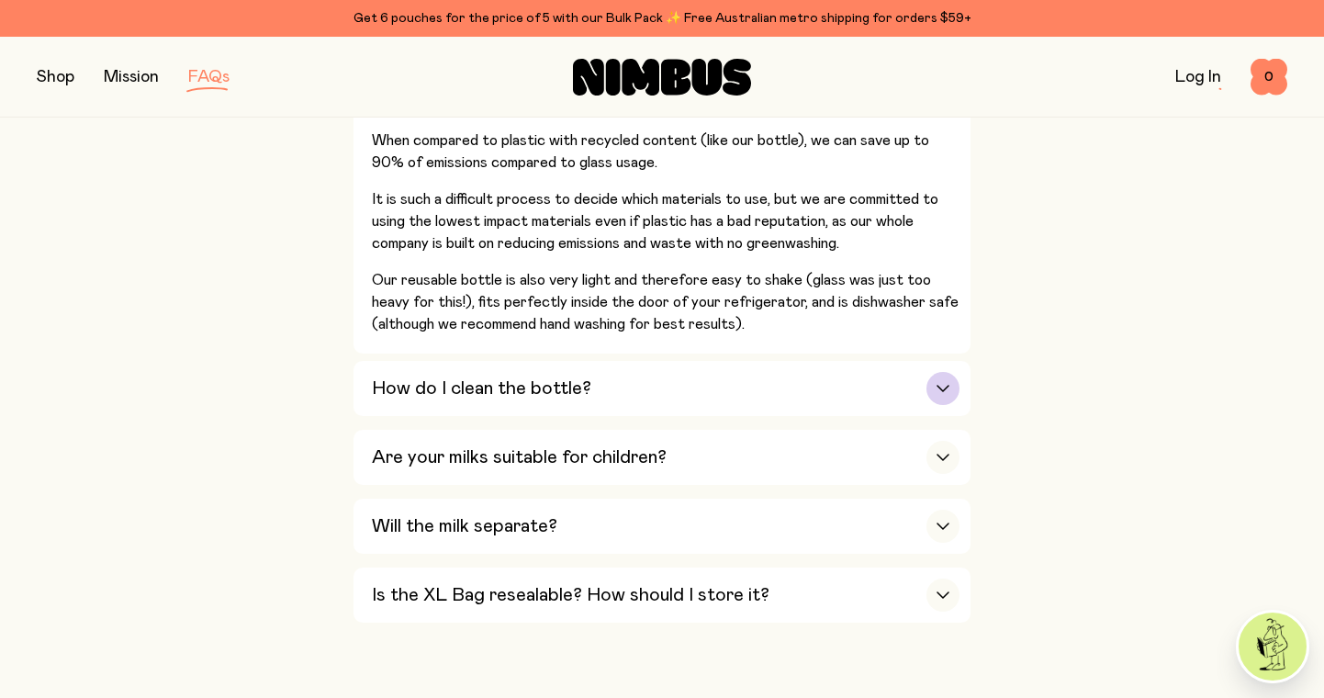
click at [941, 386] on icon "button" at bounding box center [942, 389] width 11 height 6
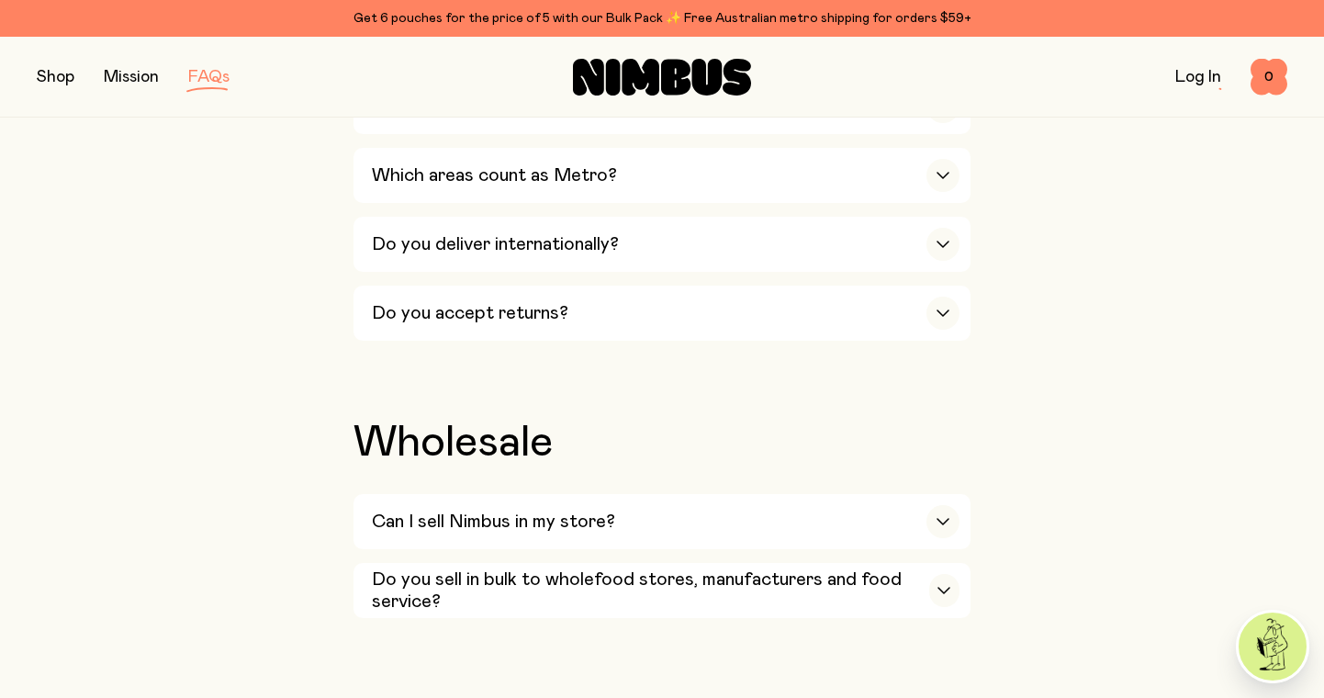
scroll to position [3340, 0]
click at [55, 78] on button "button" at bounding box center [56, 77] width 38 height 26
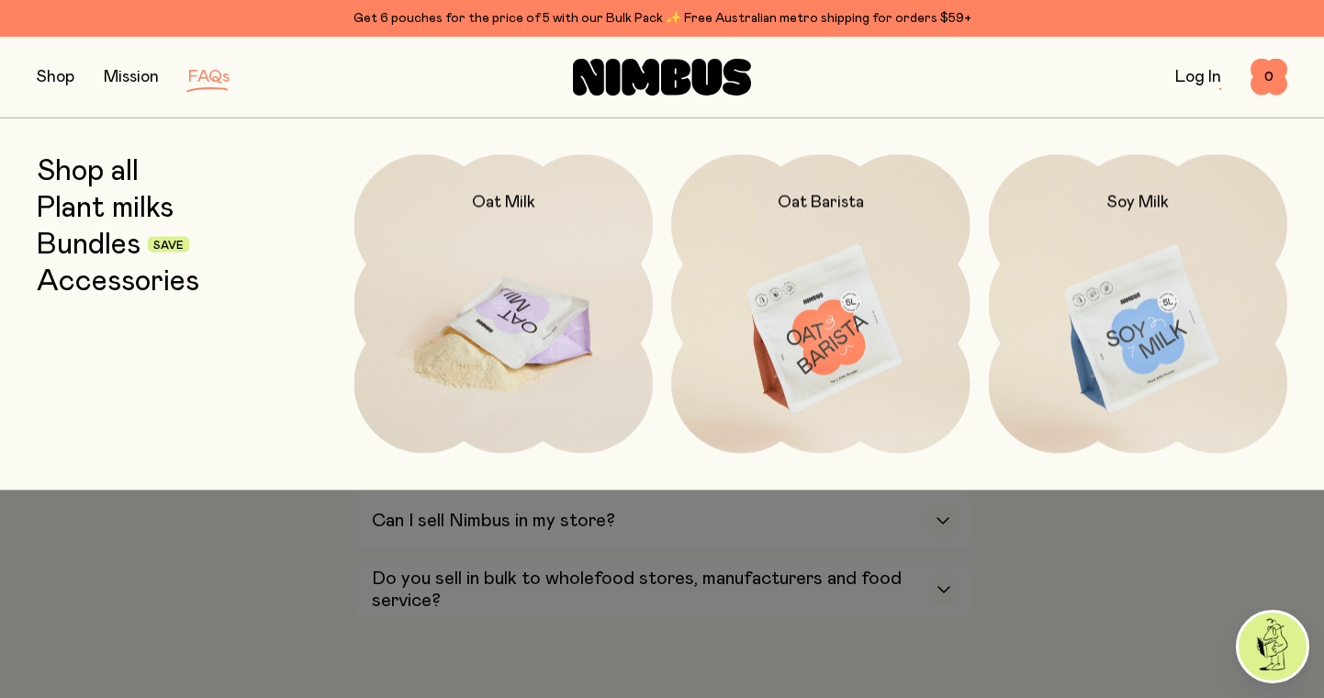
click at [534, 312] on img at bounding box center [503, 329] width 299 height 351
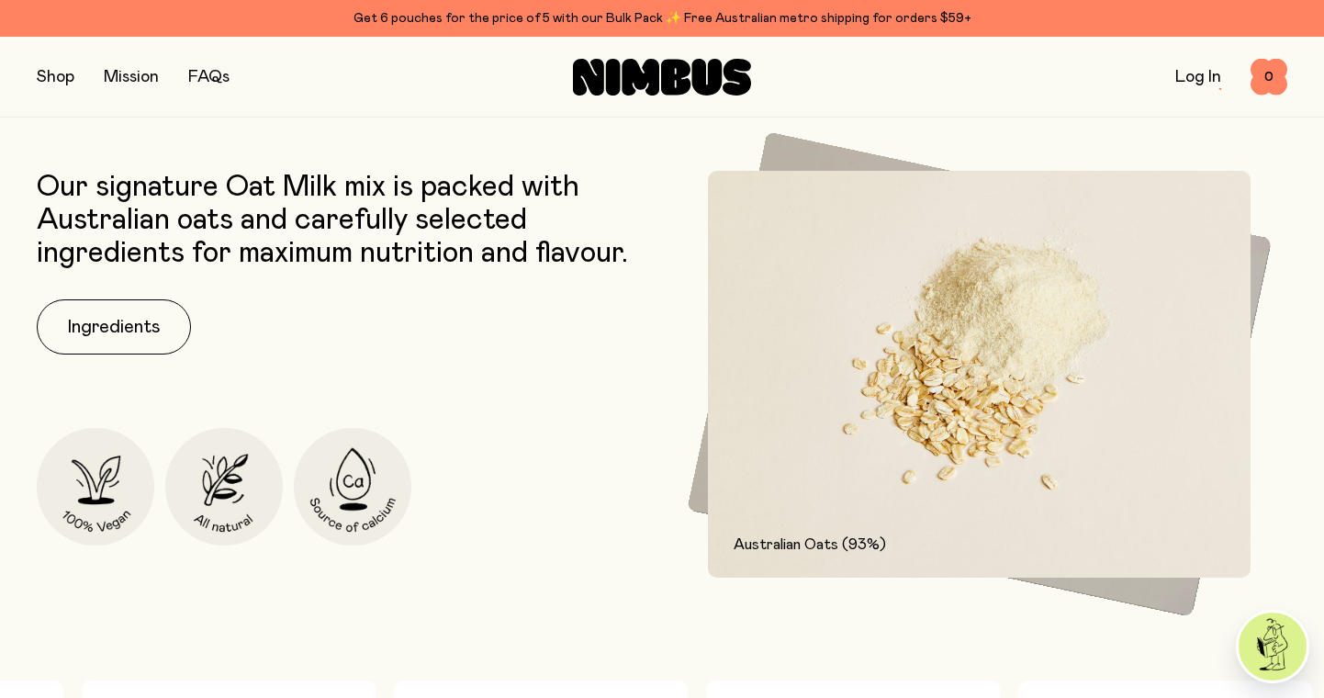
scroll to position [758, 0]
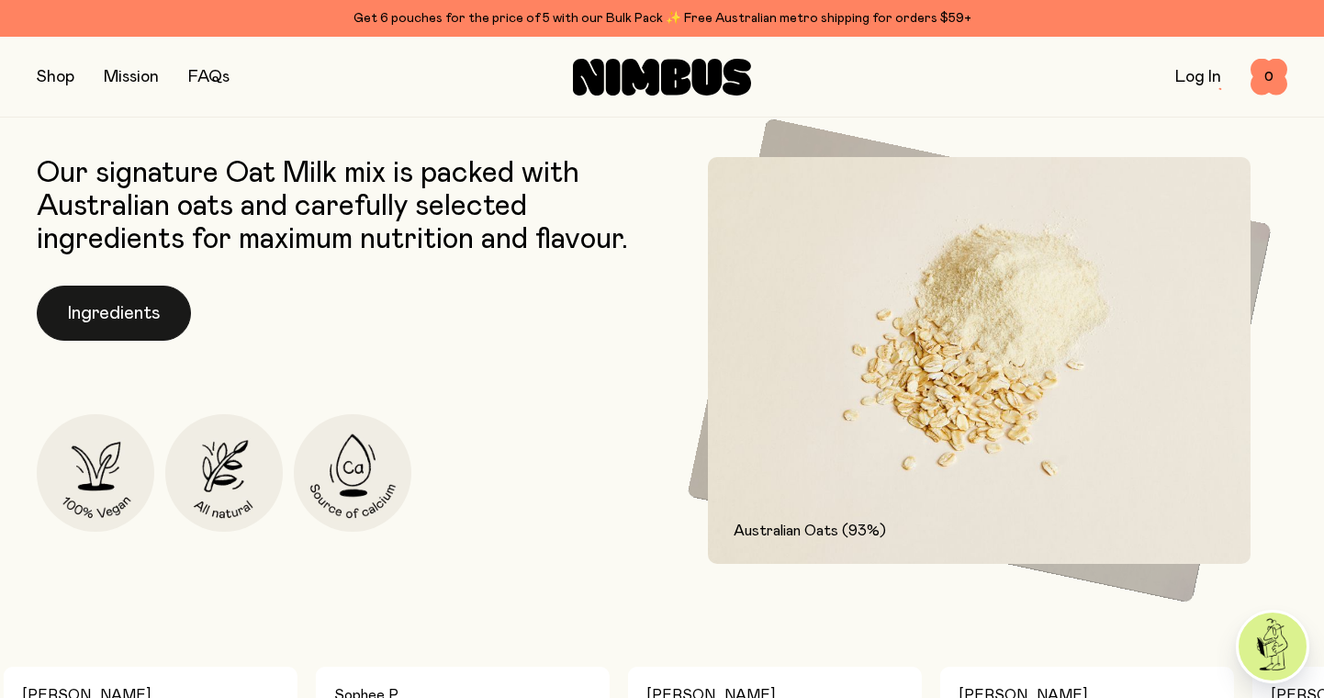
click at [121, 319] on button "Ingredients" at bounding box center [114, 313] width 154 height 55
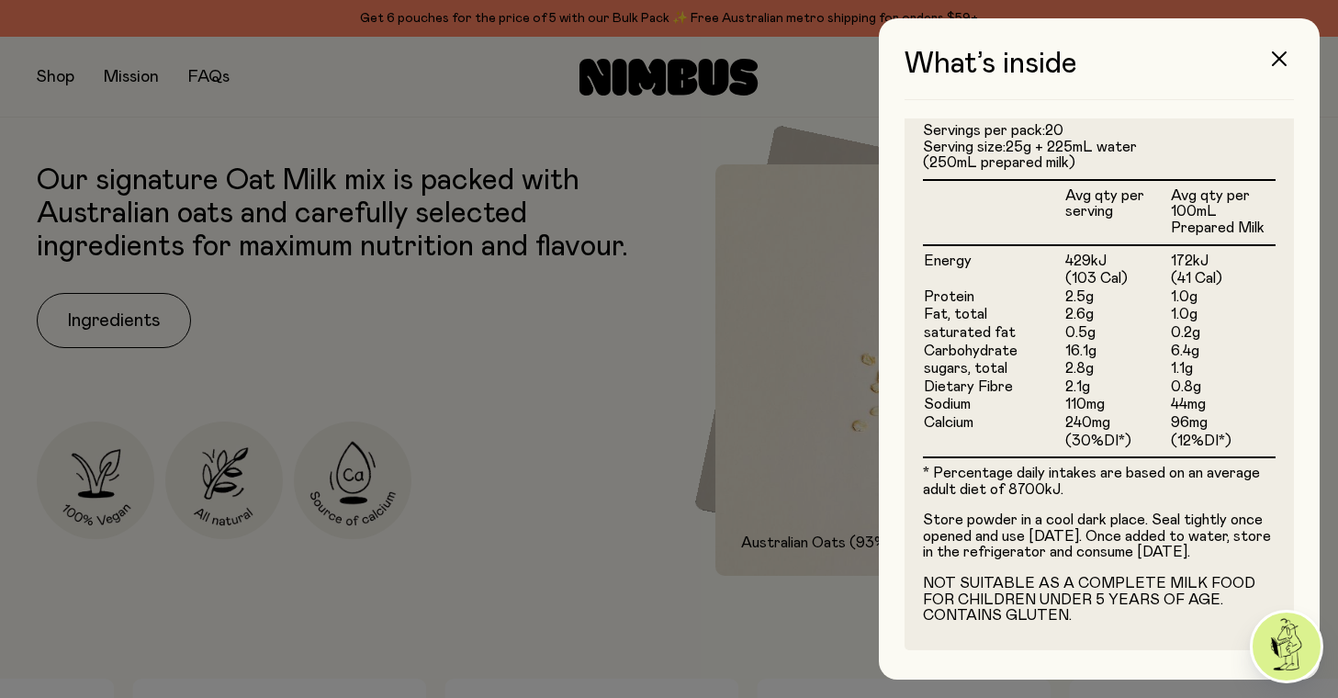
scroll to position [493, 0]
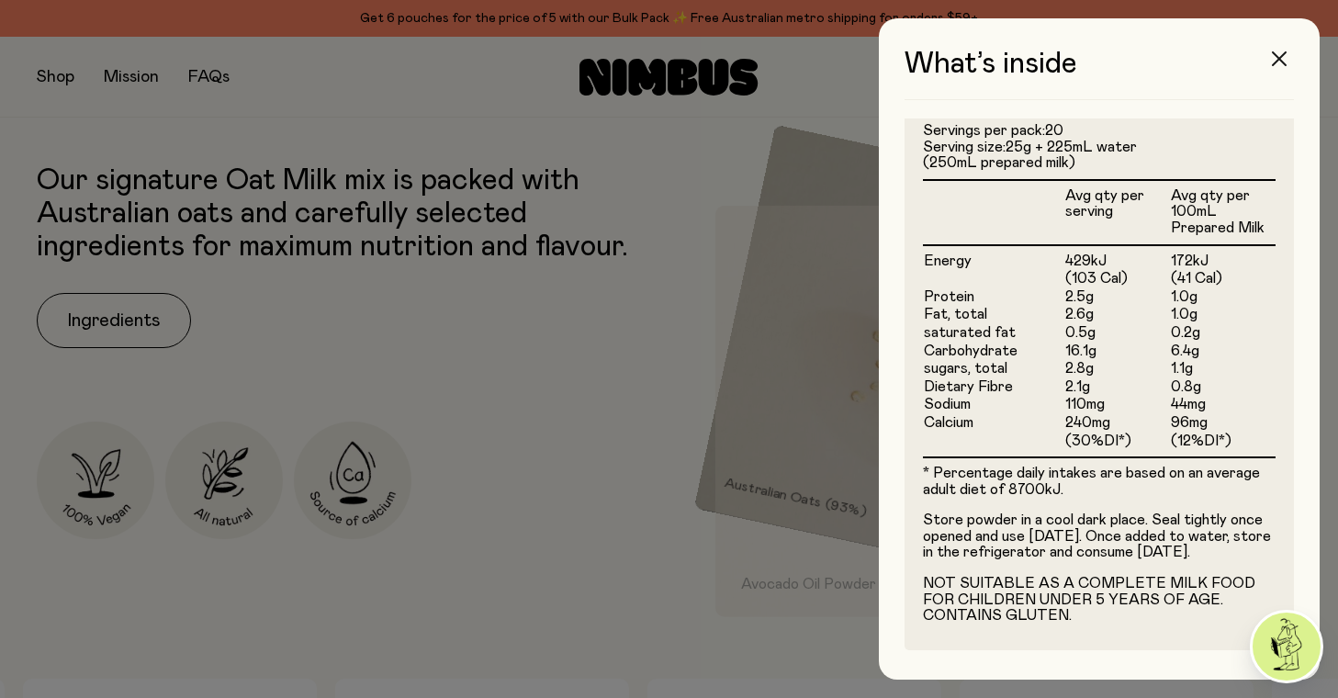
click at [1272, 60] on button "button" at bounding box center [1279, 59] width 44 height 44
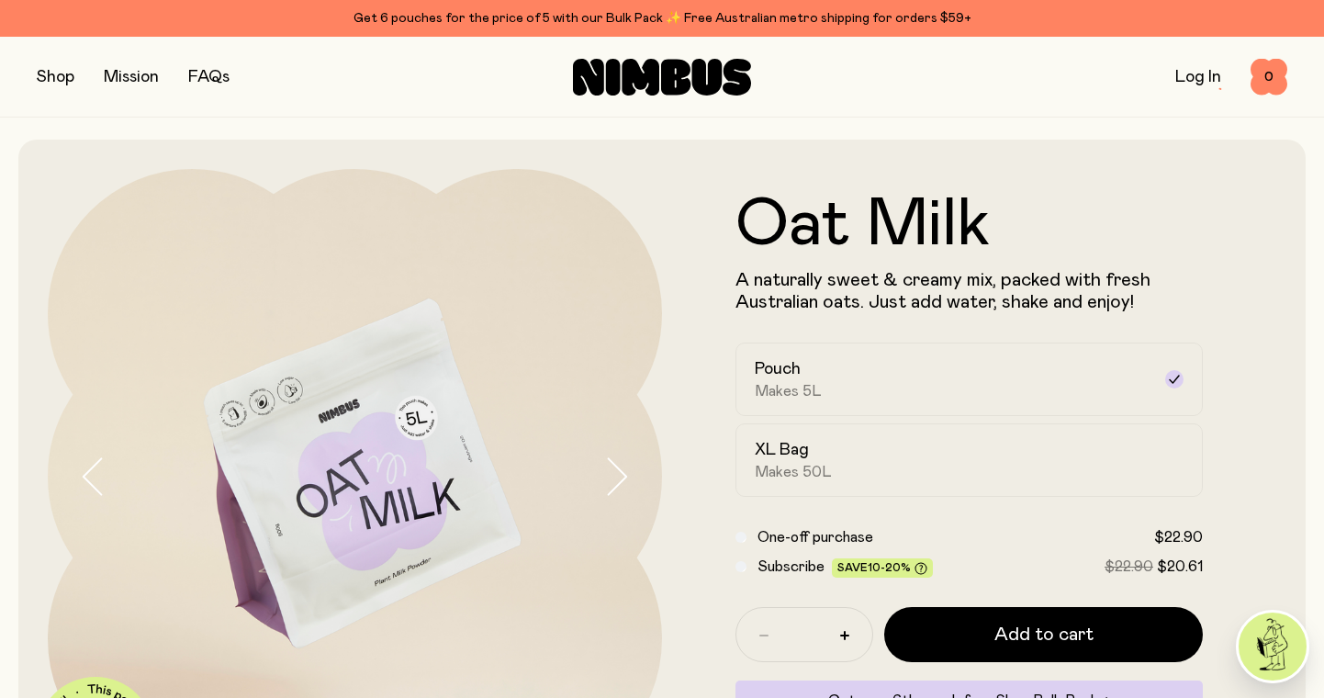
scroll to position [0, 0]
click at [58, 69] on button "button" at bounding box center [56, 77] width 38 height 26
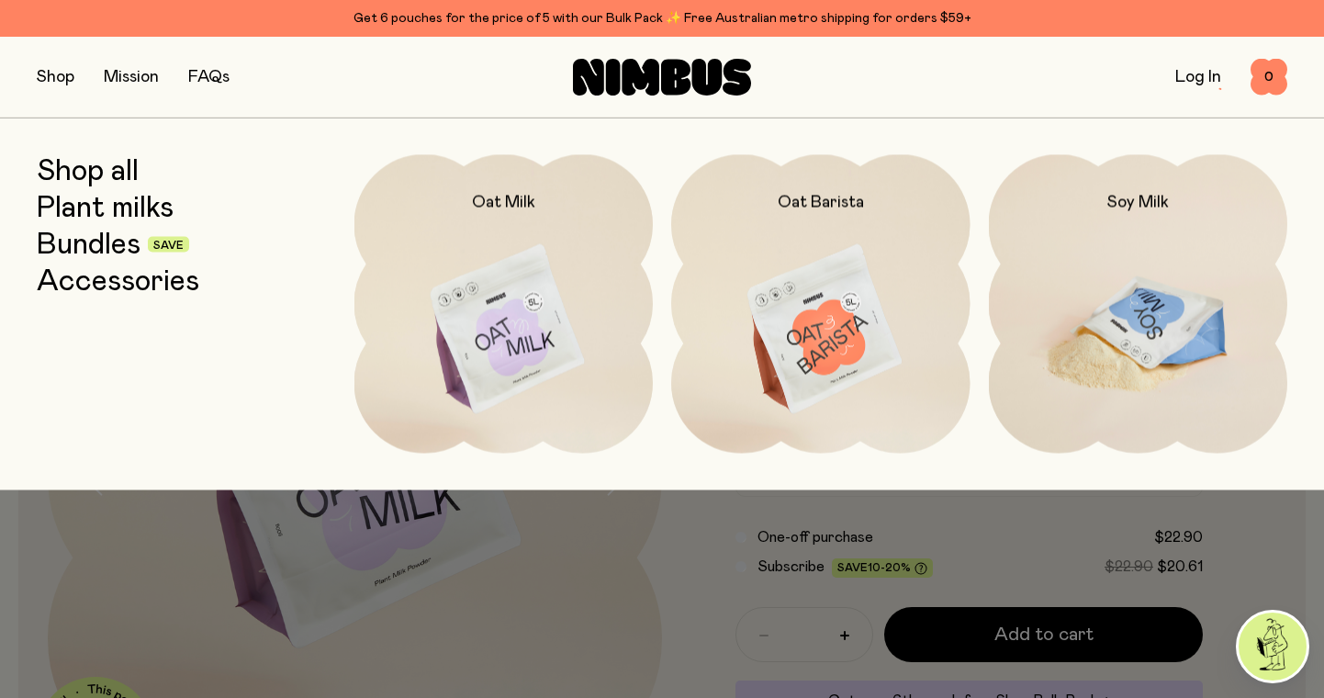
click at [1088, 311] on img at bounding box center [1138, 329] width 299 height 351
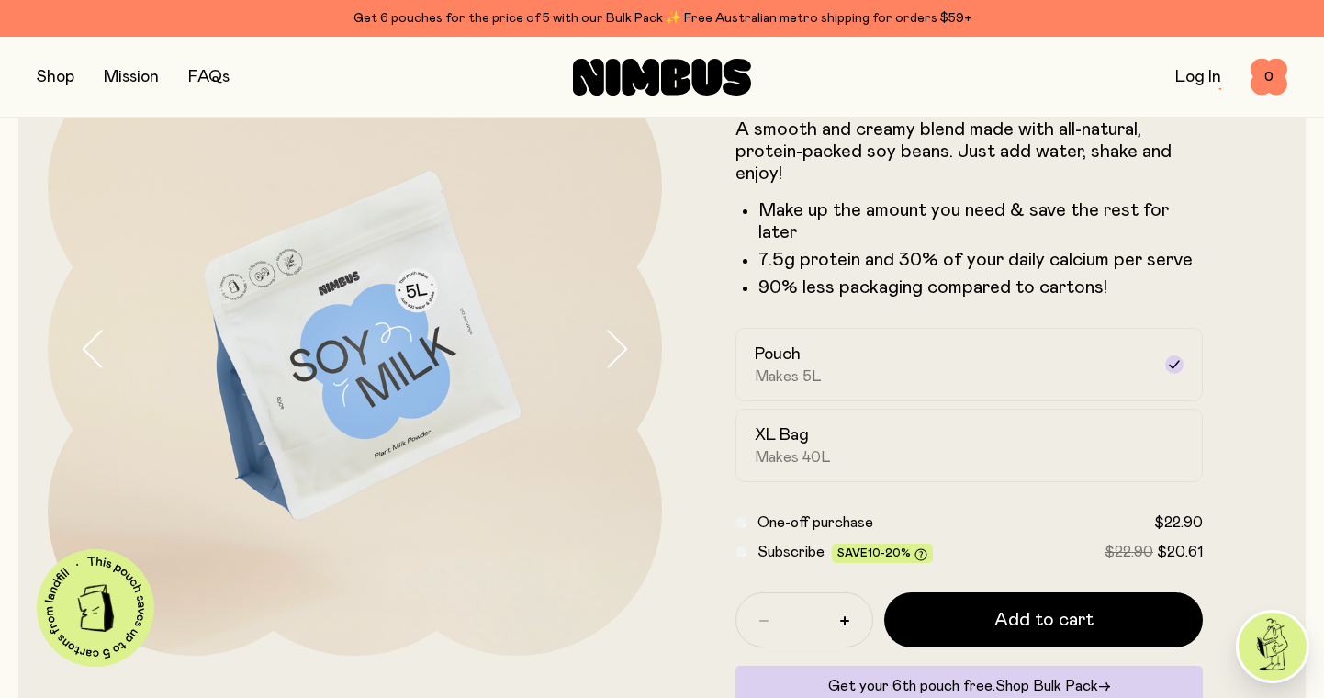
scroll to position [131, 0]
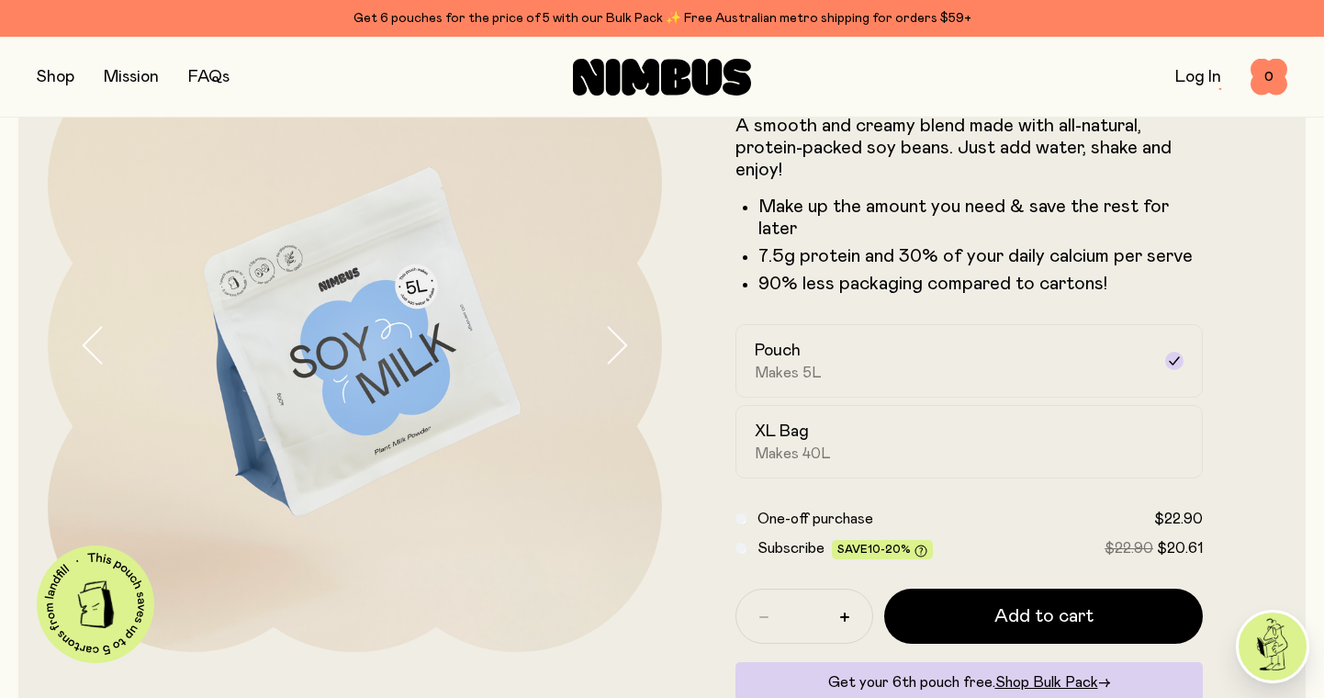
click at [622, 335] on icon "button" at bounding box center [616, 345] width 26 height 39
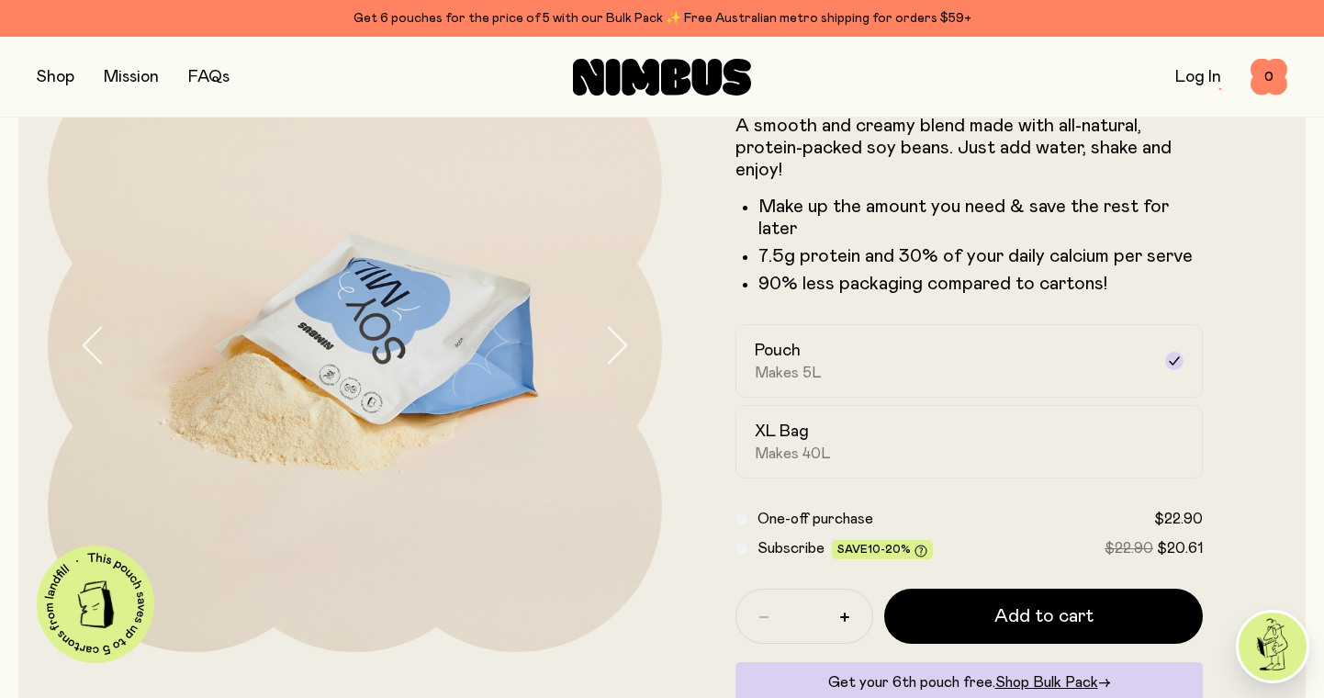
click at [617, 345] on icon "button" at bounding box center [616, 345] width 26 height 39
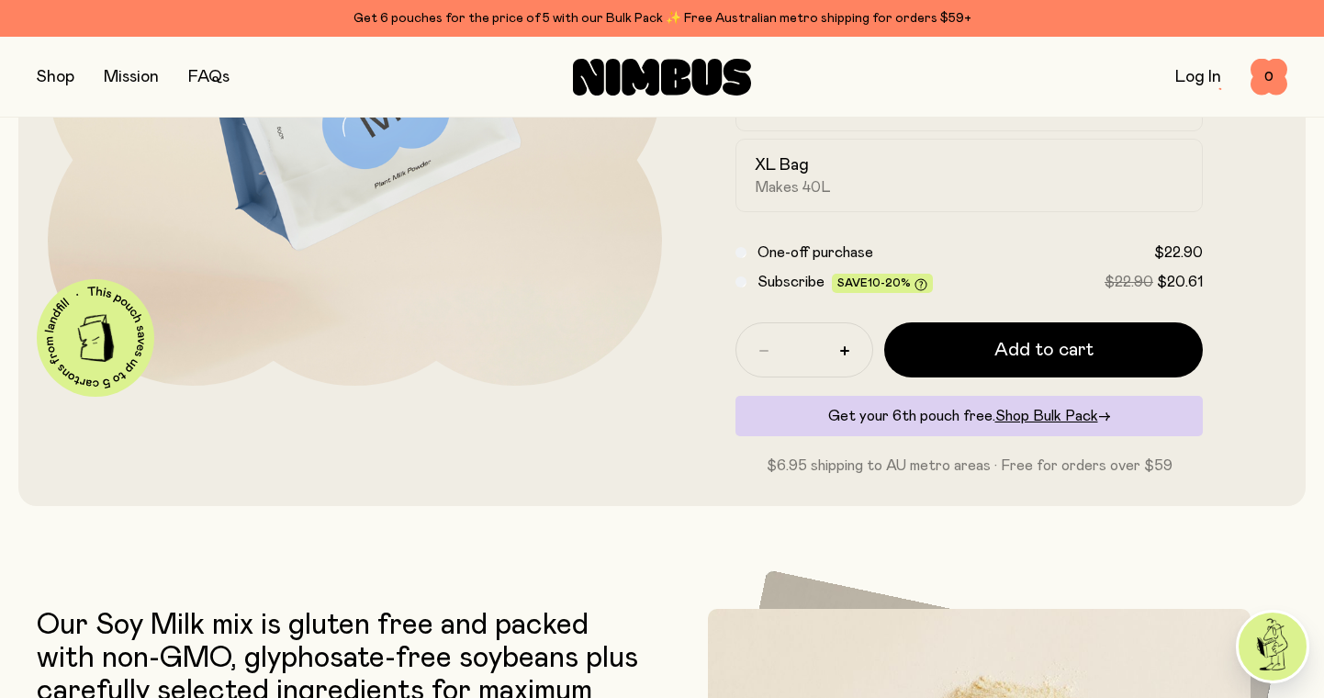
scroll to position [405, 0]
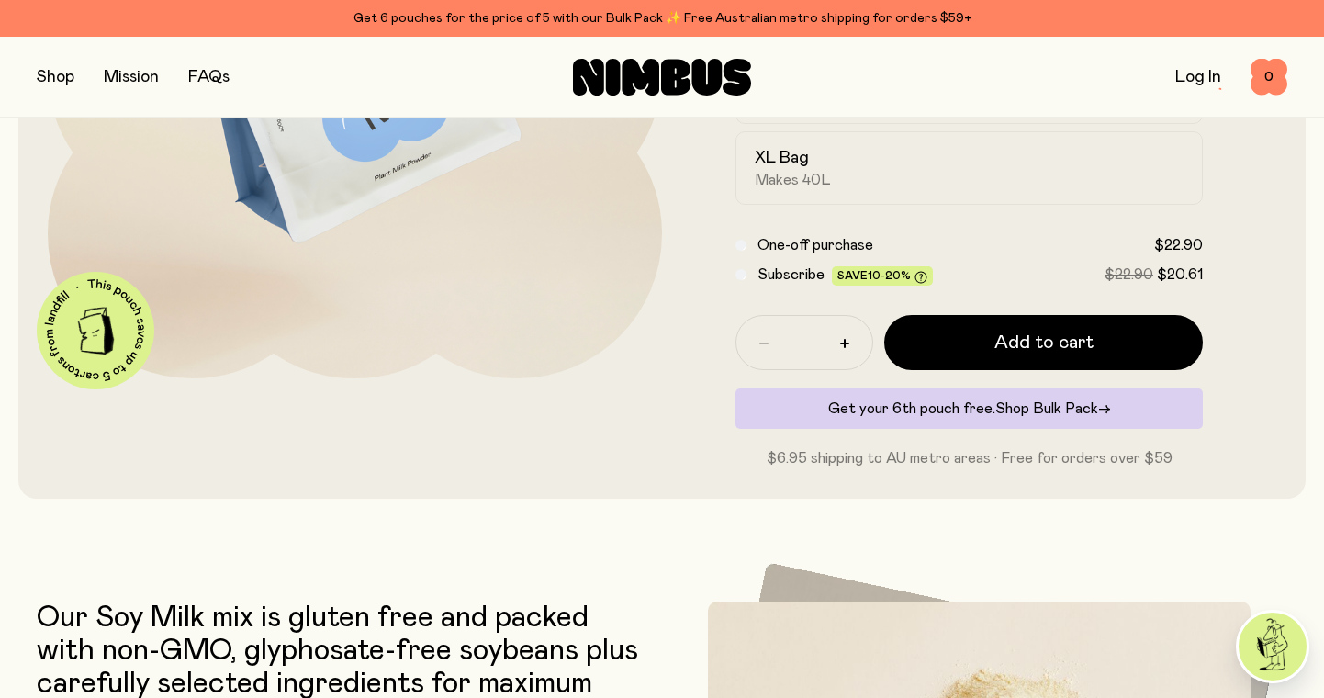
click at [1034, 407] on span "Shop Bulk Pack" at bounding box center [1046, 408] width 103 height 15
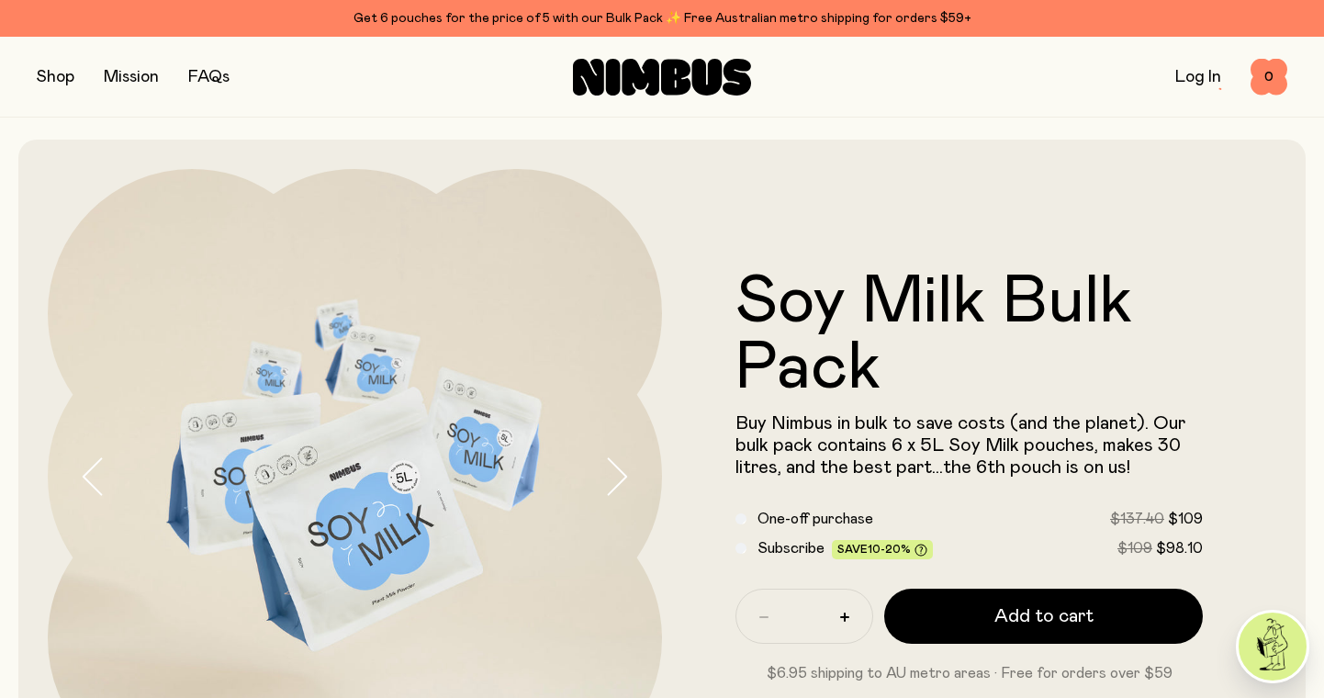
click at [212, 70] on link "FAQs" at bounding box center [208, 77] width 41 height 17
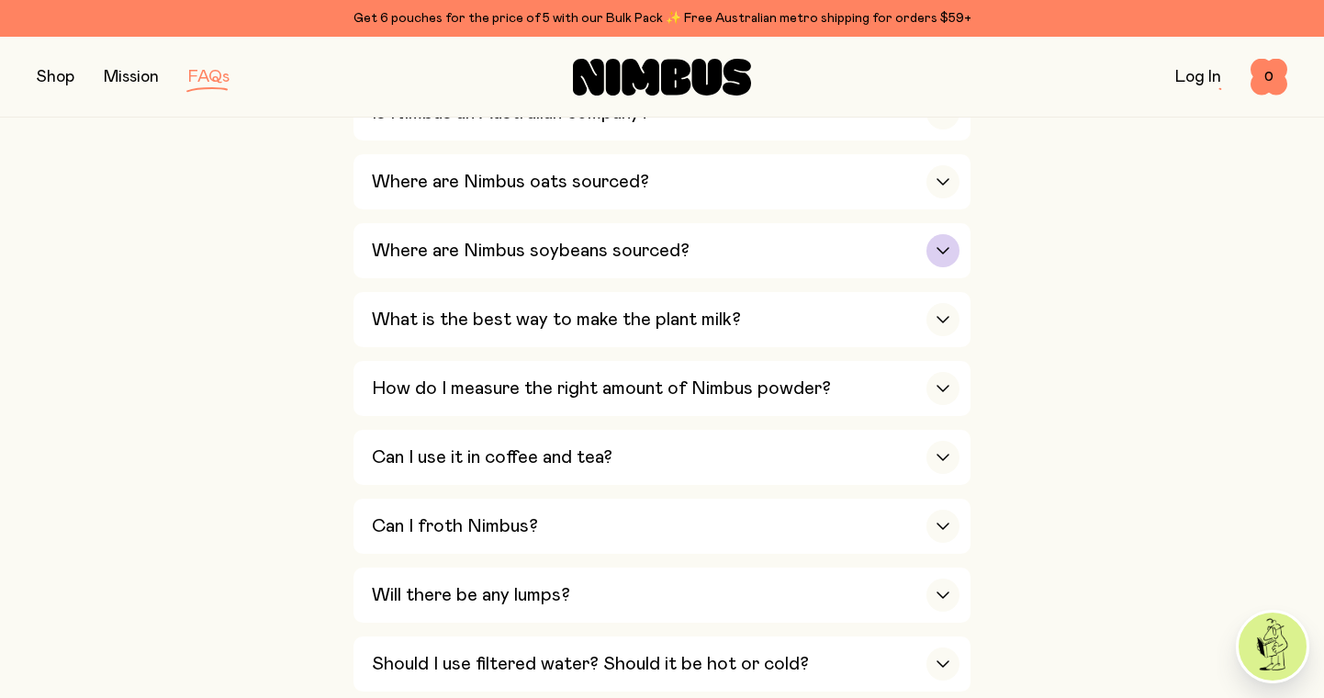
scroll to position [544, 0]
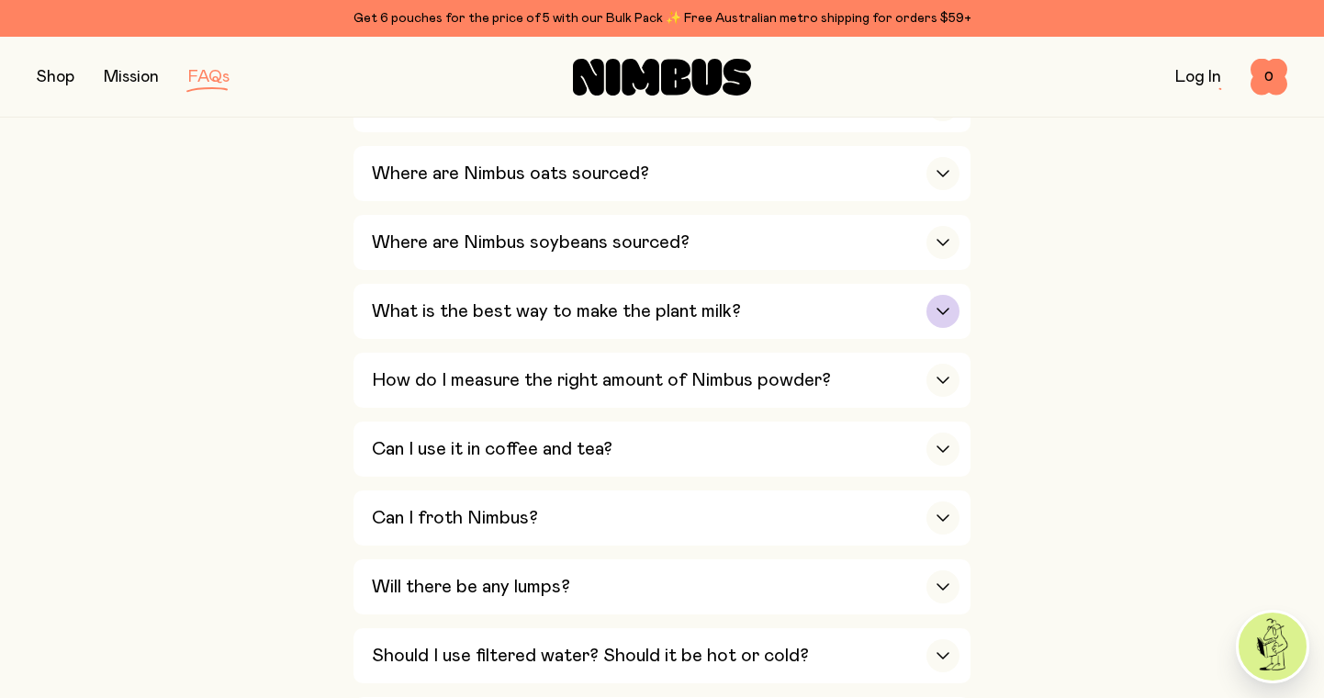
click at [938, 308] on icon "button" at bounding box center [942, 311] width 11 height 6
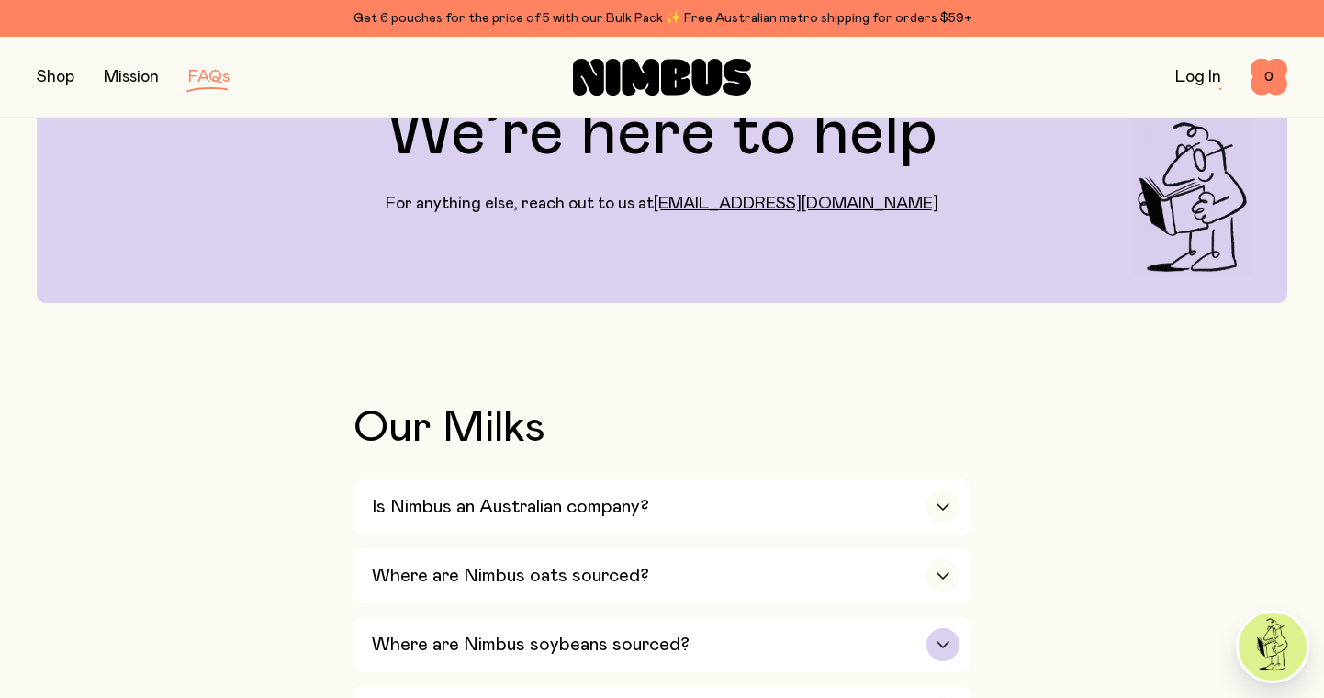
scroll to position [140, 0]
drag, startPoint x: 891, startPoint y: 207, endPoint x: 718, endPoint y: 207, distance: 172.6
click at [718, 207] on div "We’re here to help For anything else, reach out to us at [EMAIL_ADDRESS][DOMAIN…" at bounding box center [662, 159] width 1251 height 290
copy link "[EMAIL_ADDRESS][DOMAIN_NAME]"
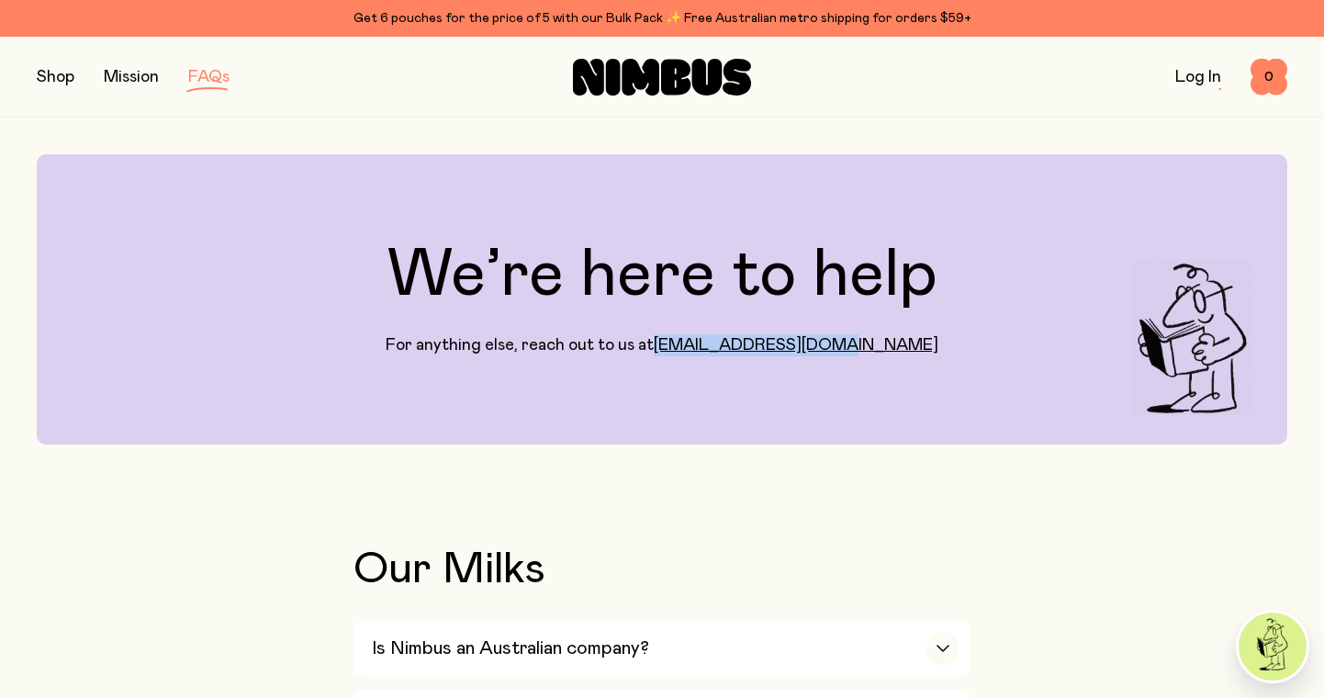
scroll to position [0, 0]
click at [62, 74] on button "button" at bounding box center [56, 77] width 38 height 26
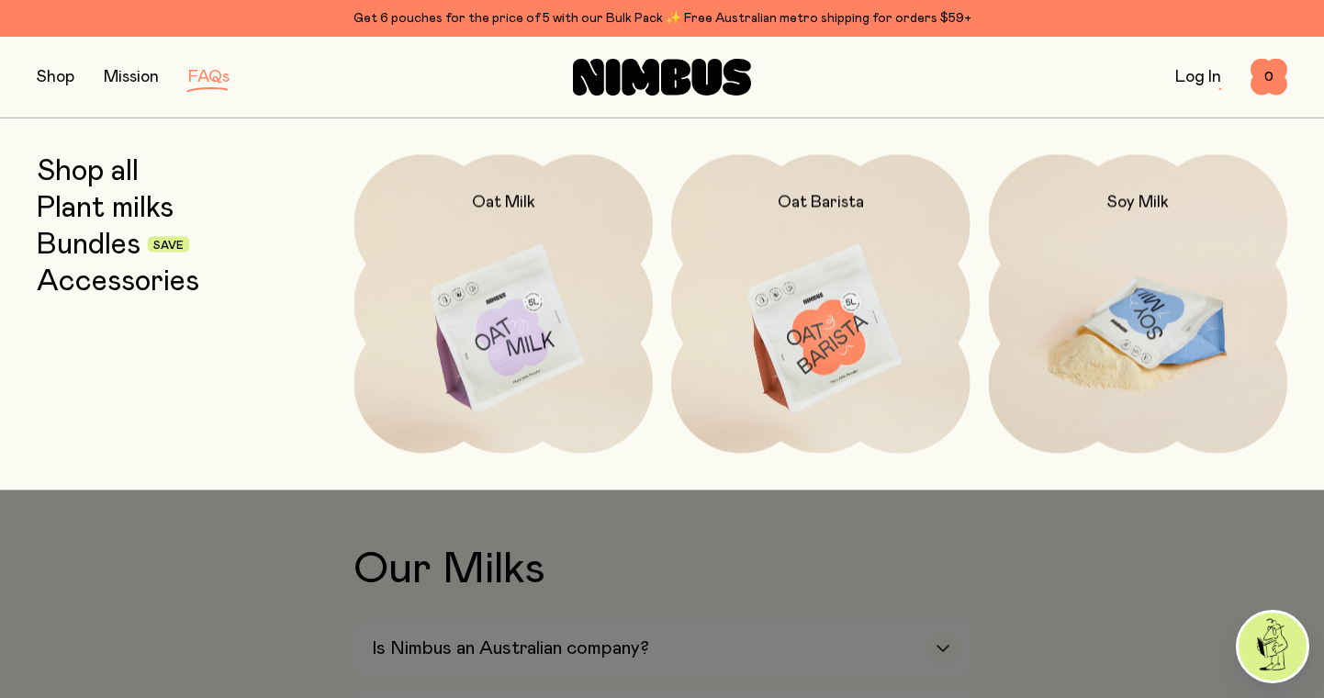
click at [1098, 294] on img at bounding box center [1138, 329] width 299 height 351
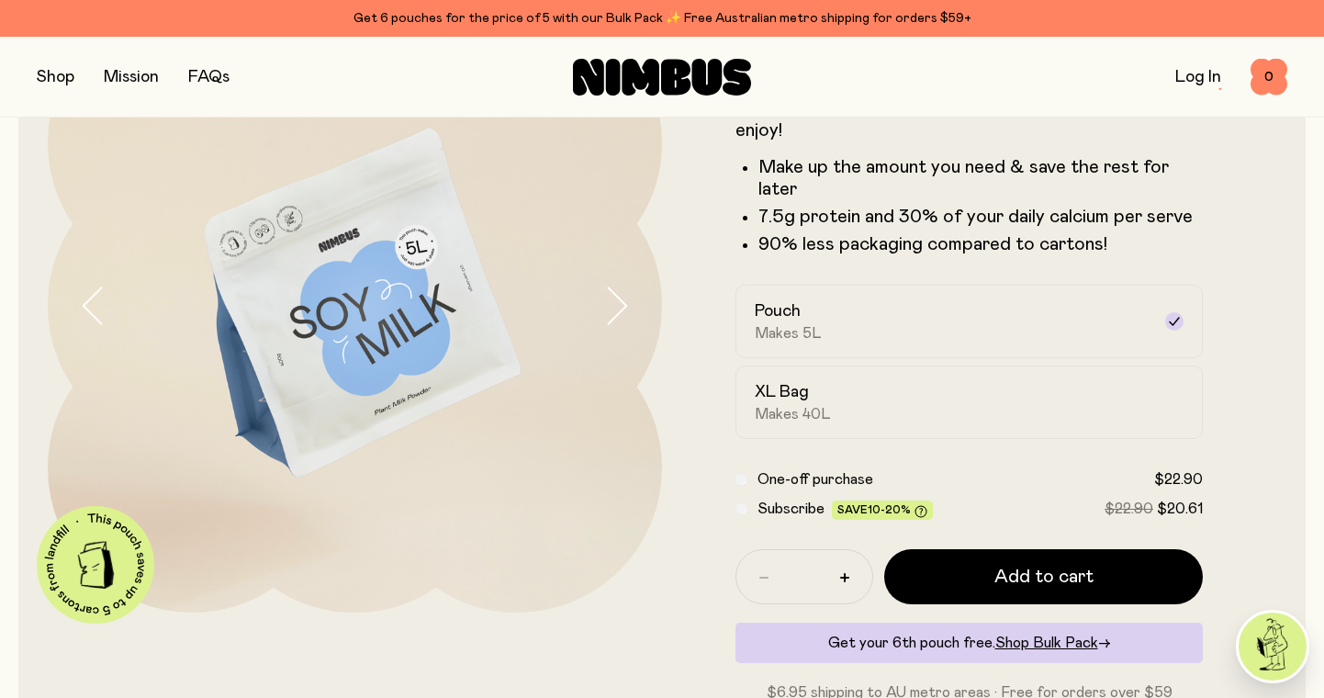
scroll to position [174, 0]
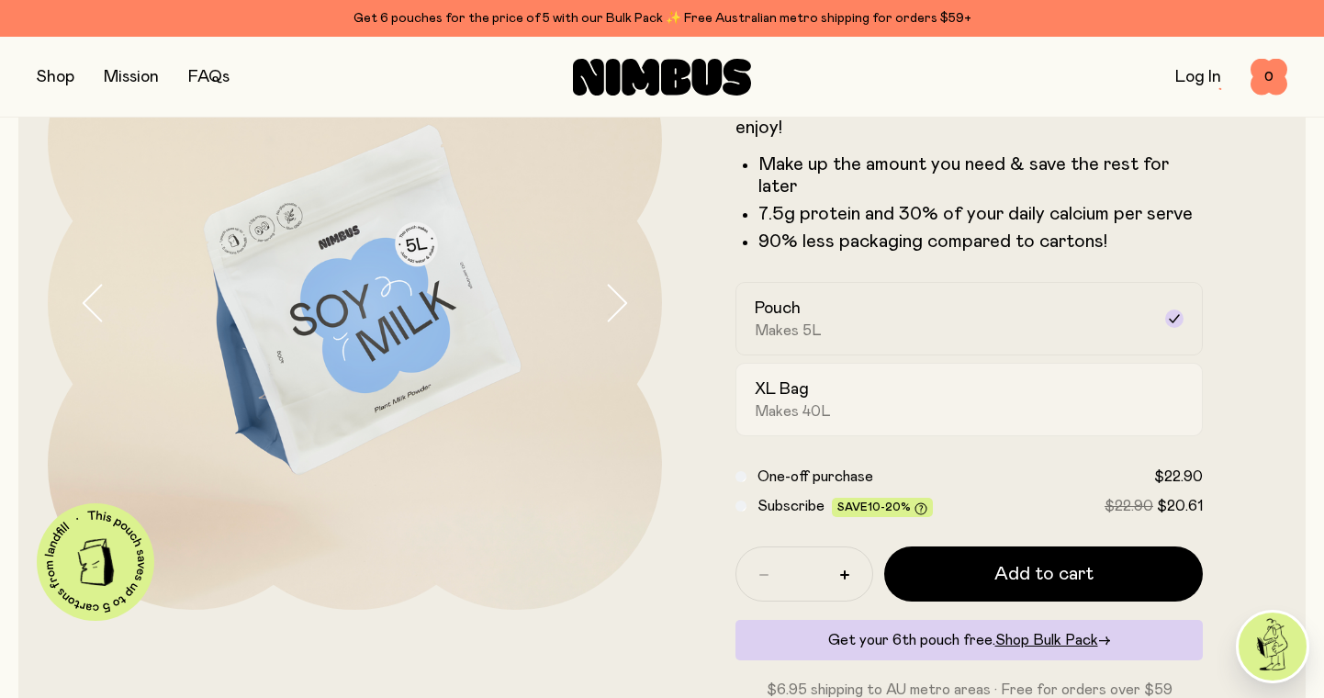
click at [816, 399] on div "XL Bag Makes 40L" at bounding box center [953, 399] width 396 height 42
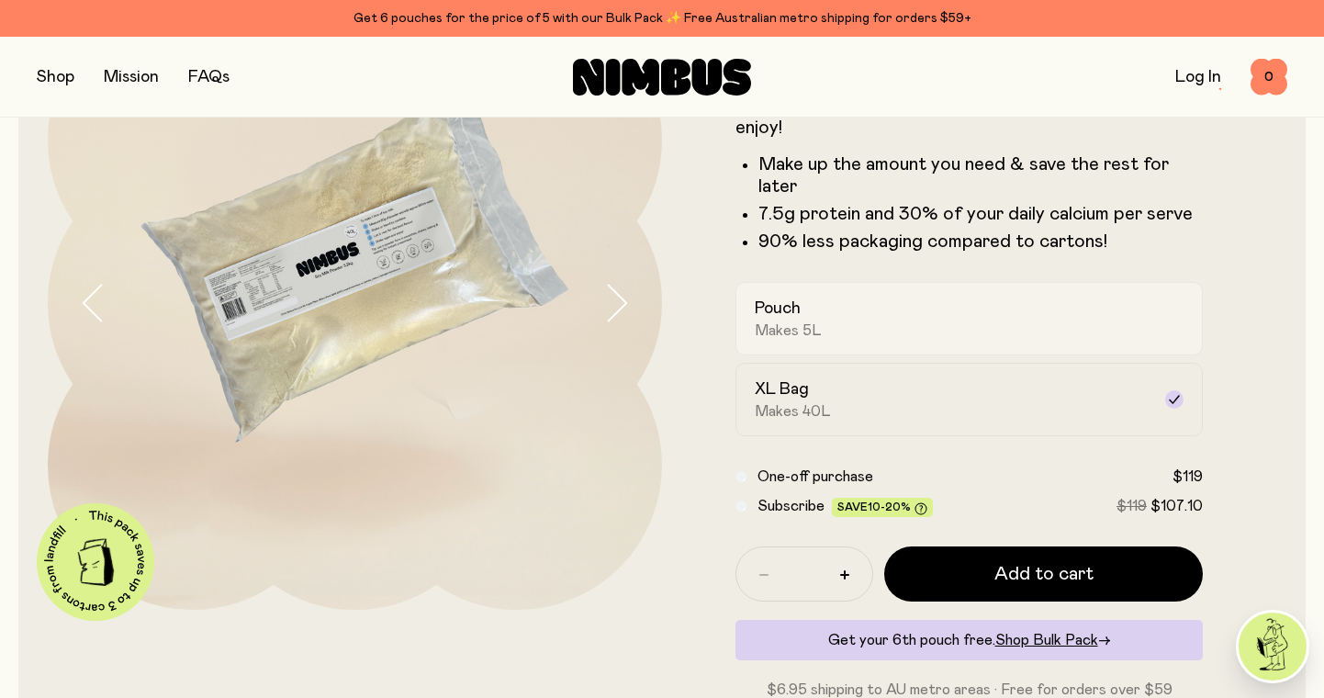
click at [866, 318] on div "Pouch Makes 5L" at bounding box center [953, 318] width 396 height 42
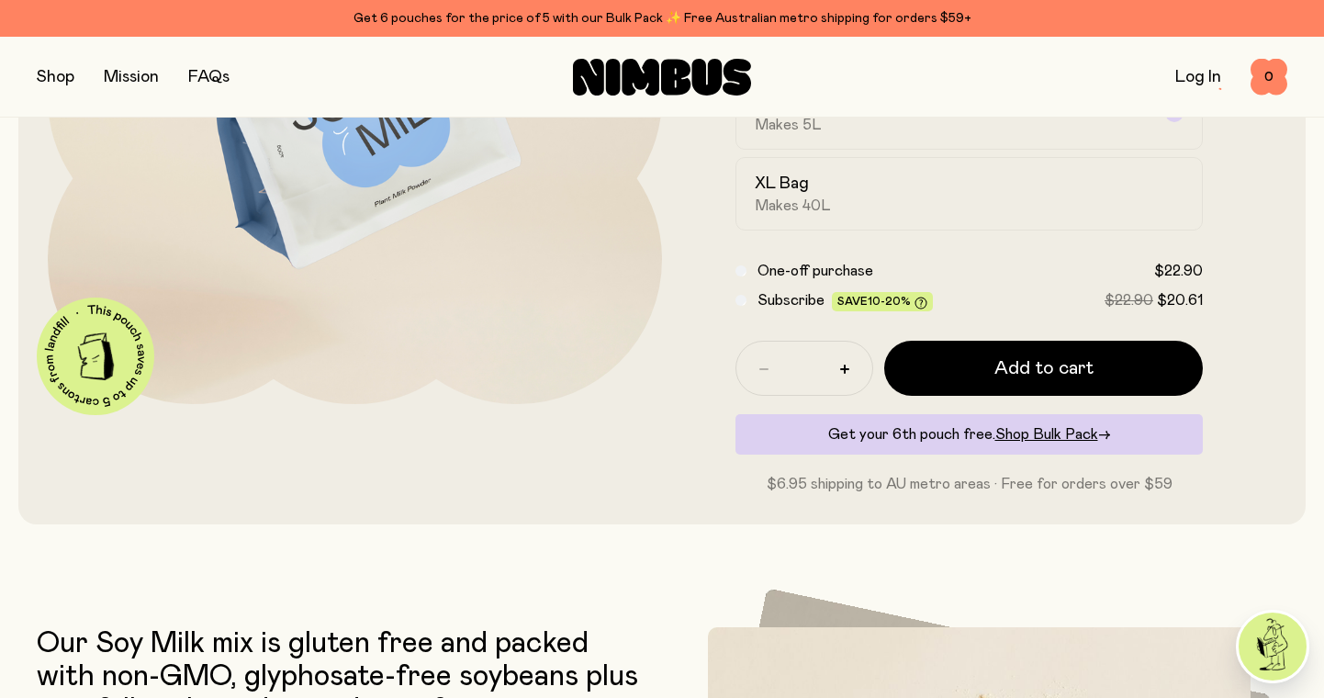
scroll to position [380, 0]
click at [920, 435] on div "Get your 6th pouch free. Shop Bulk Pack →" at bounding box center [968, 433] width 467 height 40
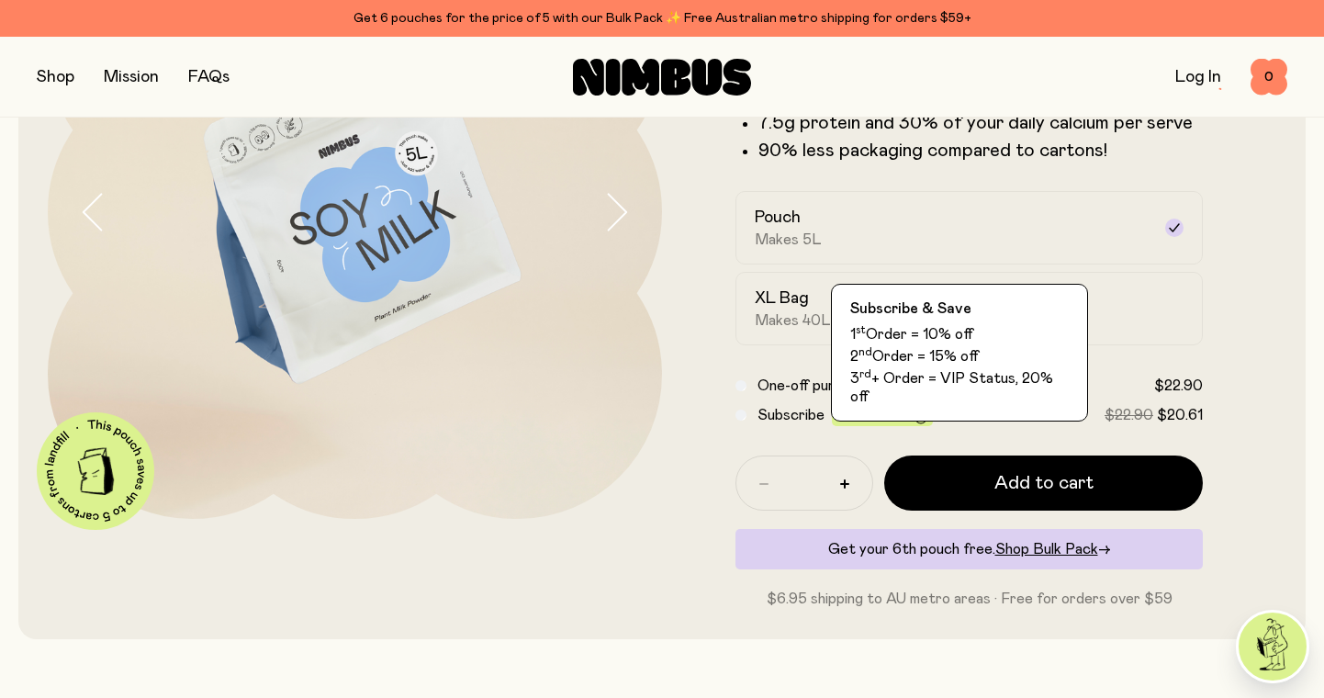
scroll to position [267, 0]
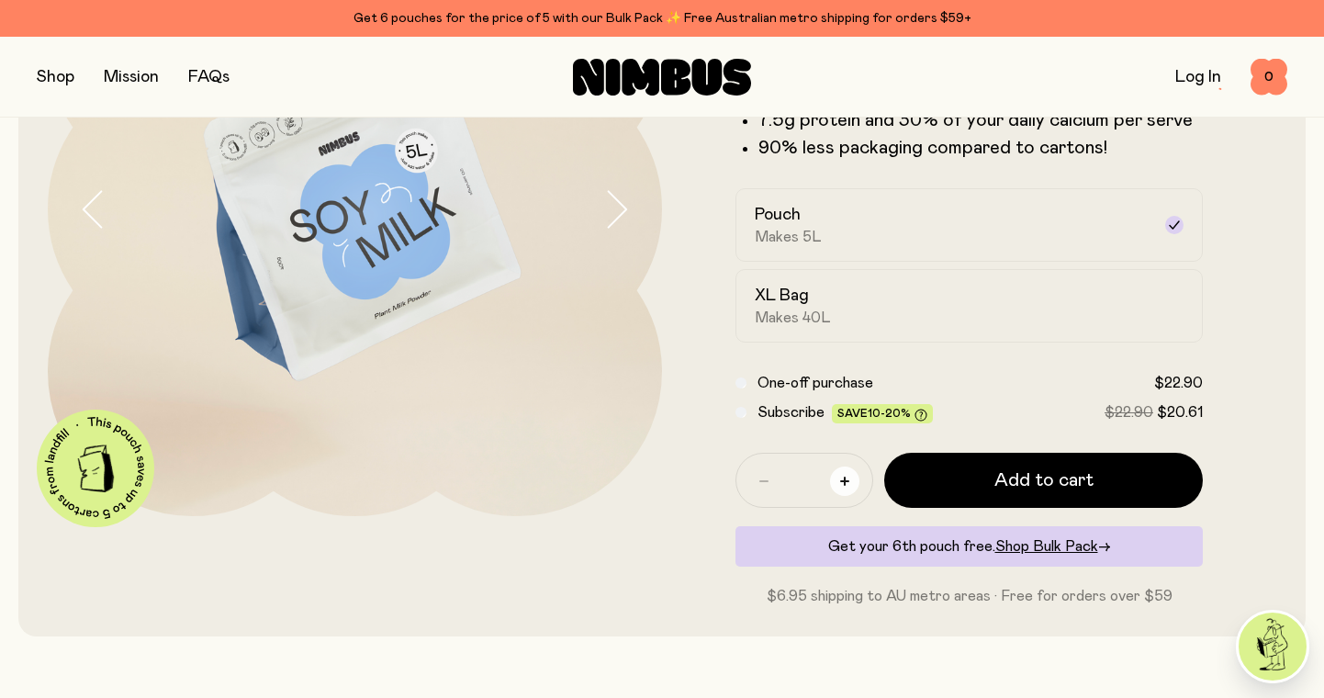
click at [843, 478] on icon "button" at bounding box center [844, 481] width 9 height 9
click at [762, 477] on icon "button" at bounding box center [763, 481] width 9 height 9
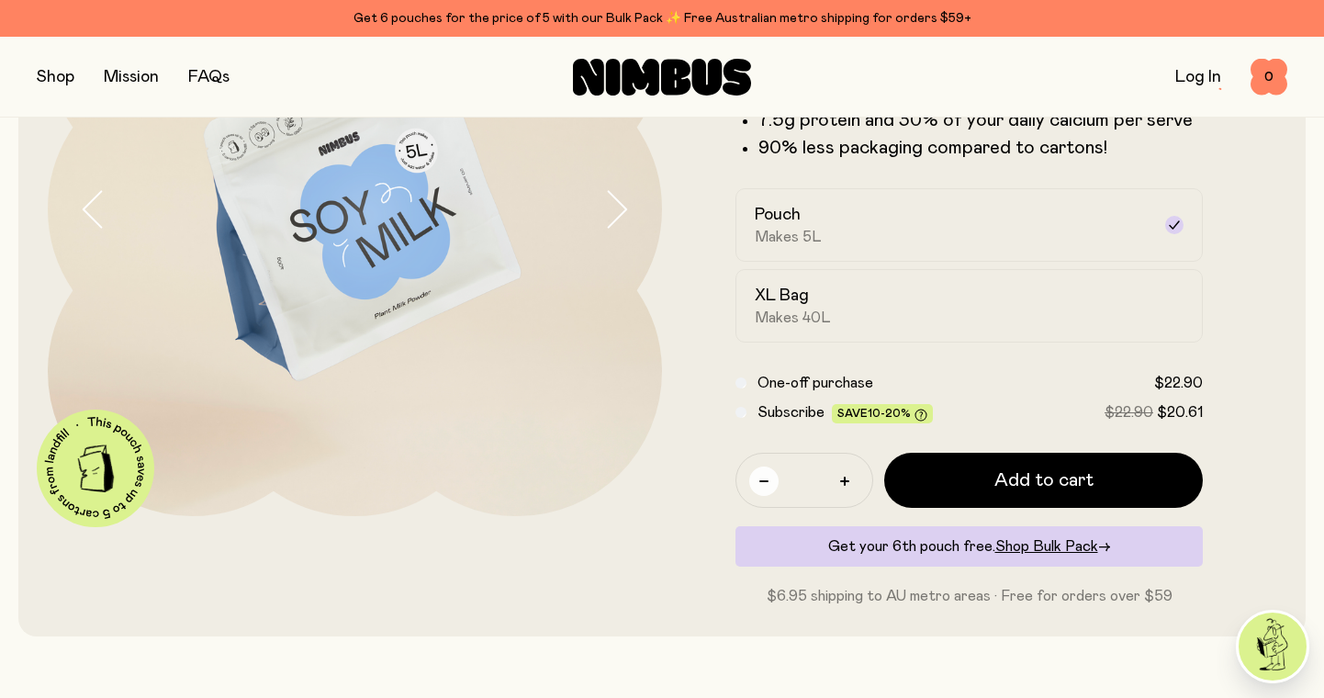
click at [762, 477] on icon "button" at bounding box center [763, 481] width 9 height 9
type input "*"
click at [762, 477] on icon "button" at bounding box center [763, 481] width 9 height 9
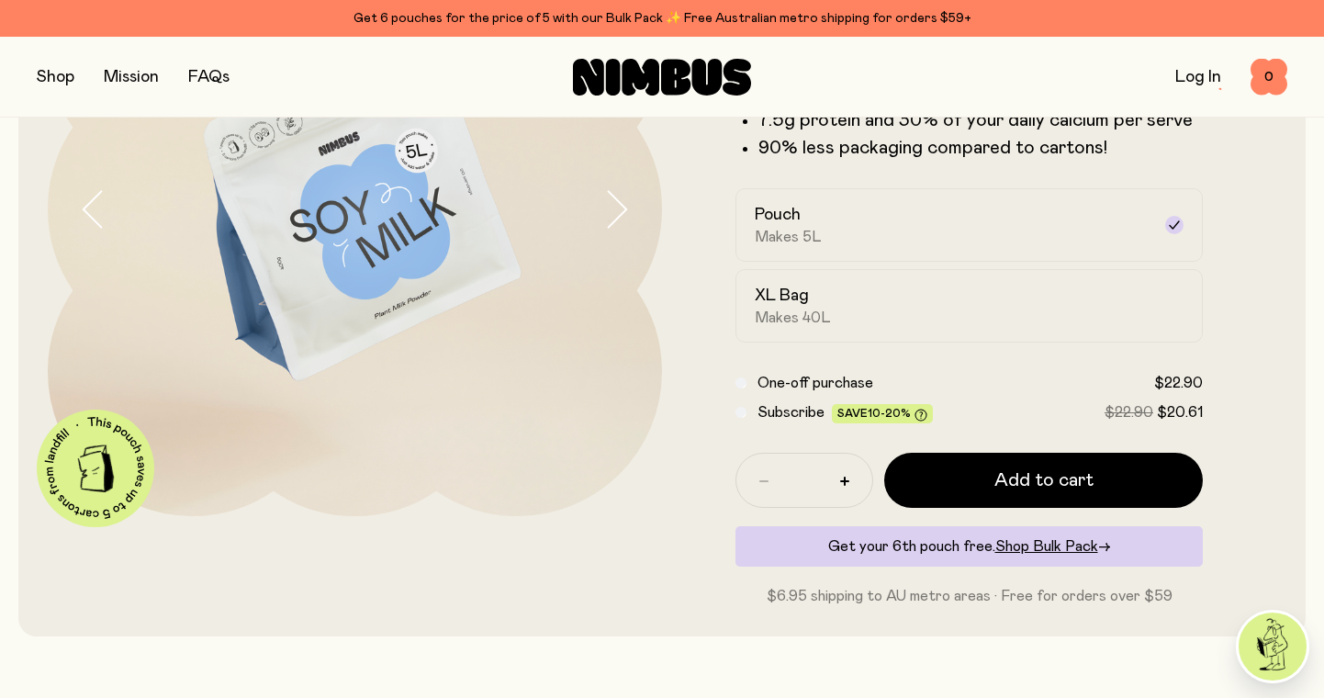
click at [762, 477] on icon "button" at bounding box center [763, 481] width 9 height 9
click at [878, 544] on div "Get your 6th pouch free. Shop Bulk Pack →" at bounding box center [968, 546] width 467 height 40
click at [1082, 544] on span "Shop Bulk Pack" at bounding box center [1046, 546] width 103 height 15
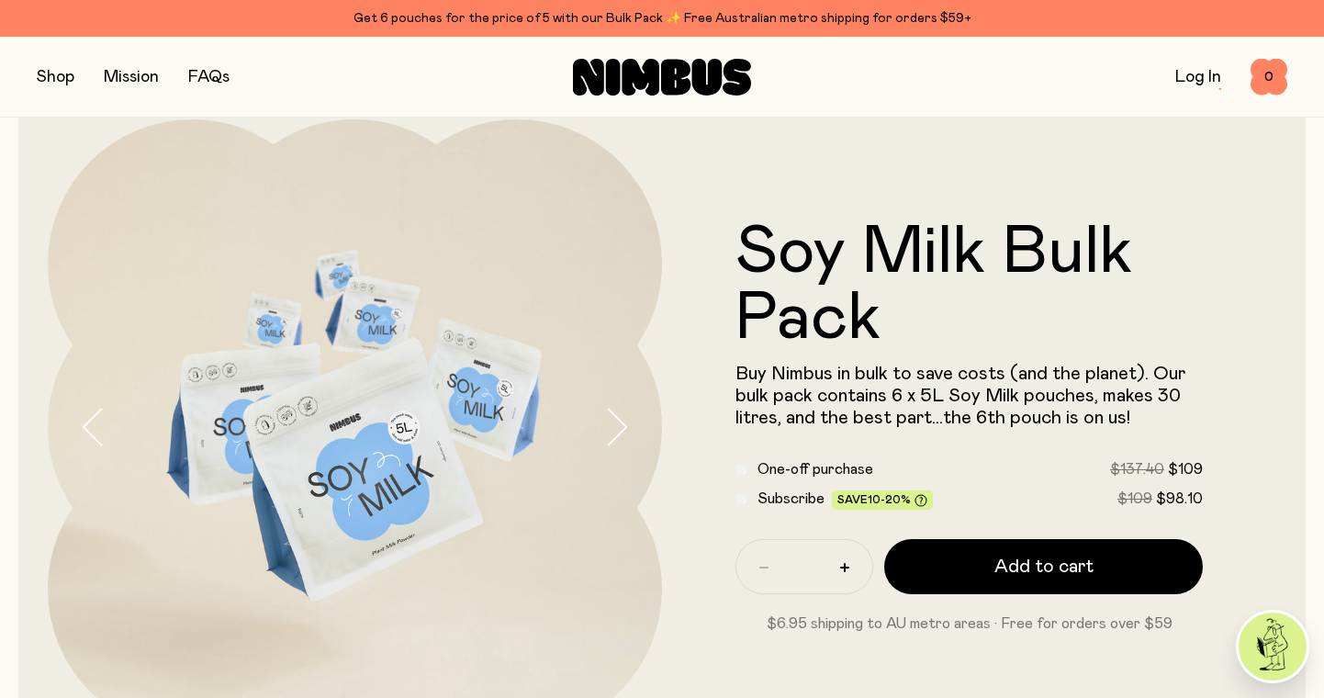
scroll to position [56, 0]
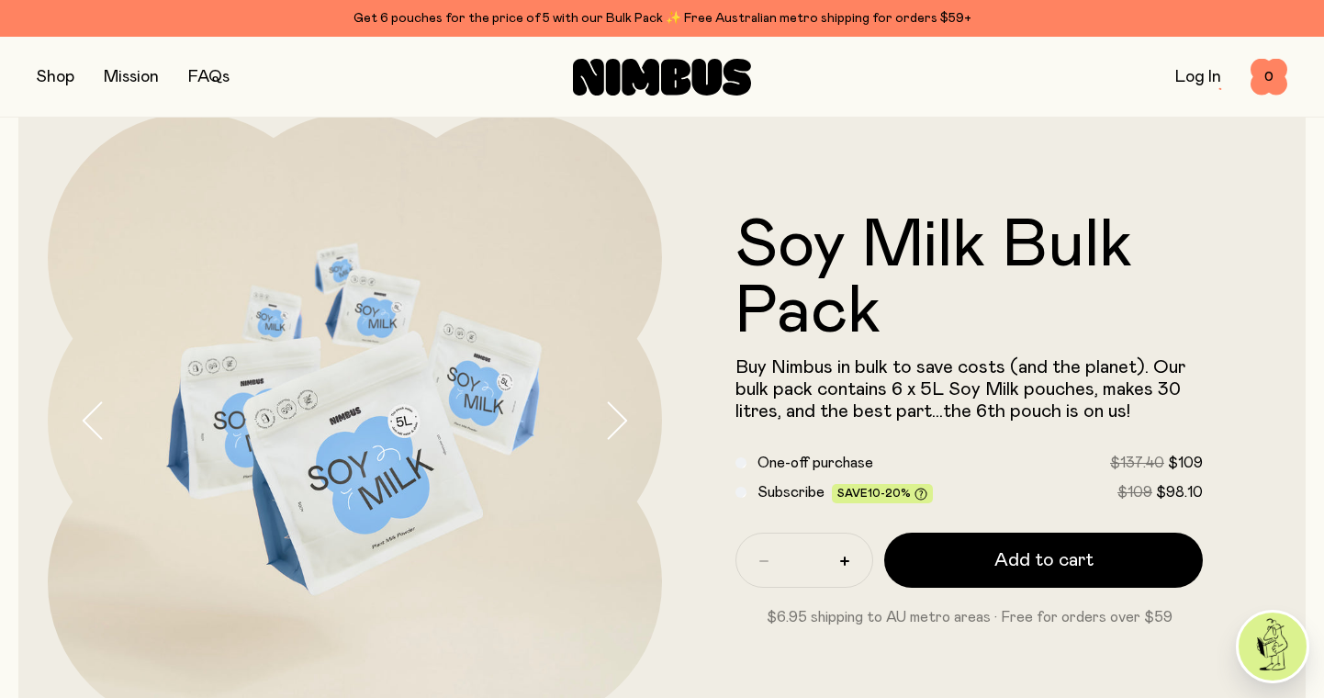
click at [88, 419] on icon "button" at bounding box center [94, 420] width 26 height 39
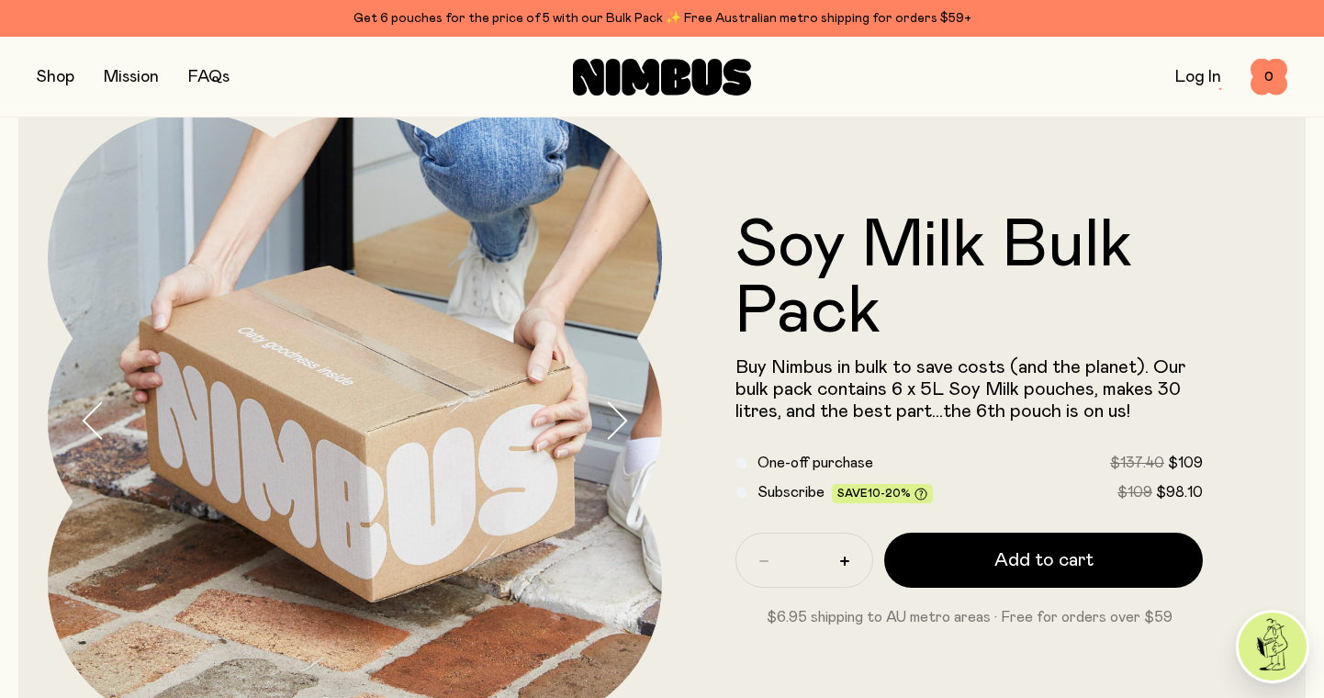
click at [51, 74] on button "button" at bounding box center [56, 77] width 38 height 26
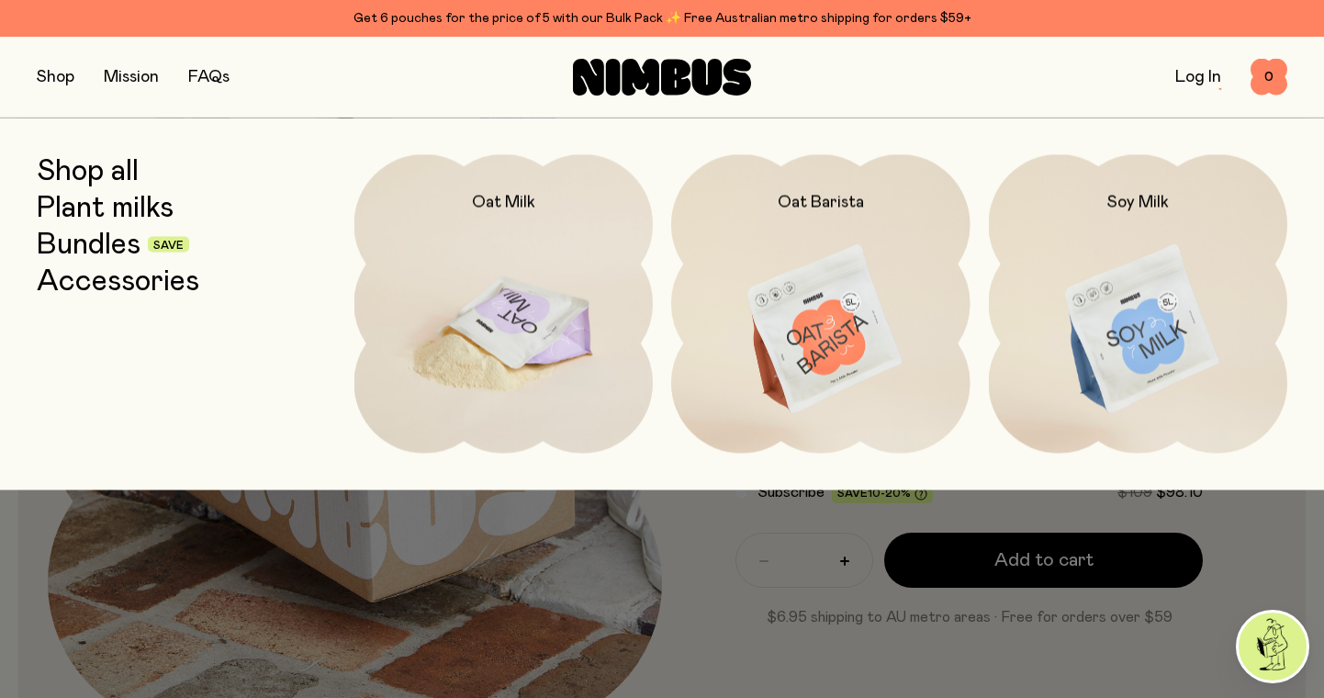
click at [470, 317] on img at bounding box center [503, 329] width 299 height 351
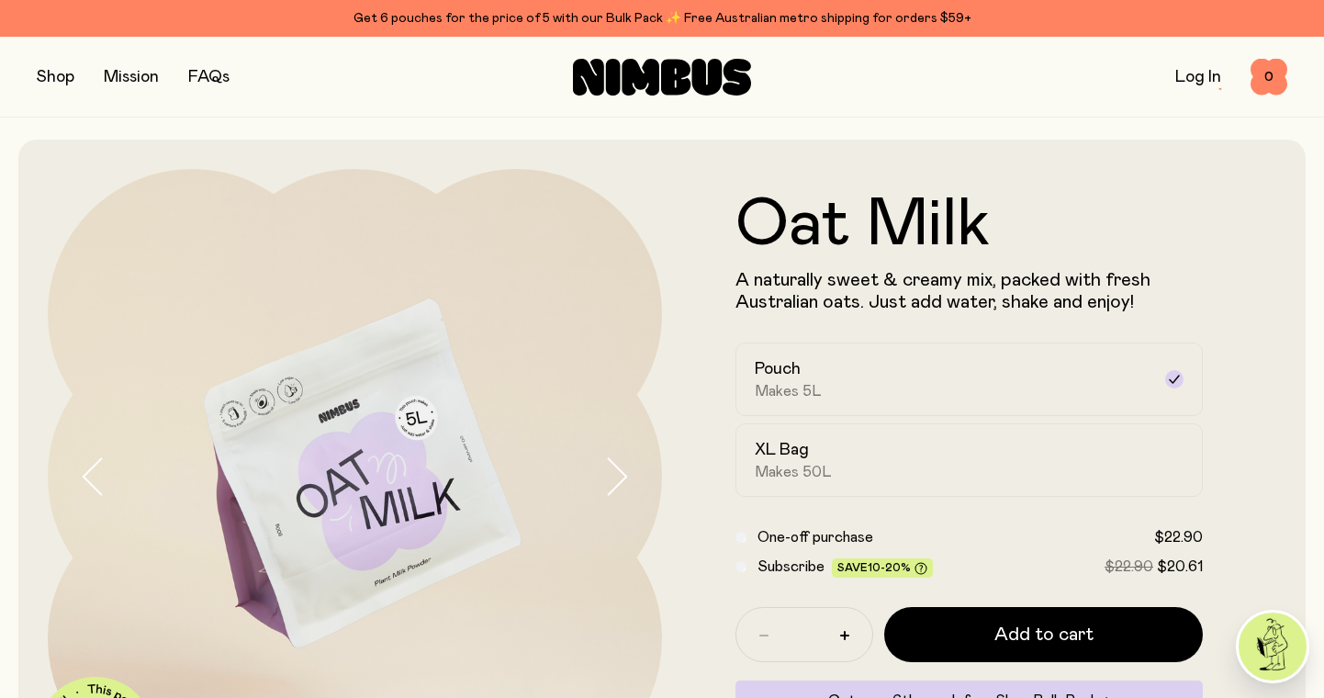
click at [44, 68] on button "button" at bounding box center [56, 77] width 38 height 26
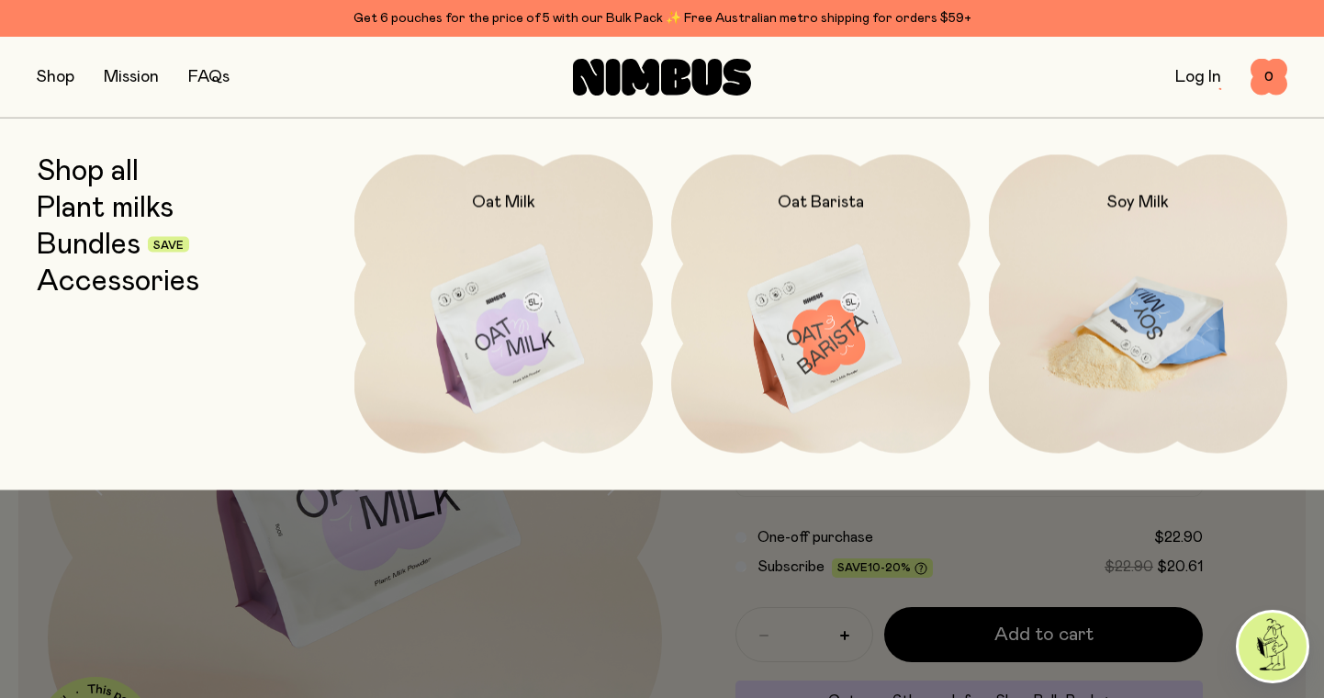
click at [1141, 287] on img at bounding box center [1138, 329] width 299 height 351
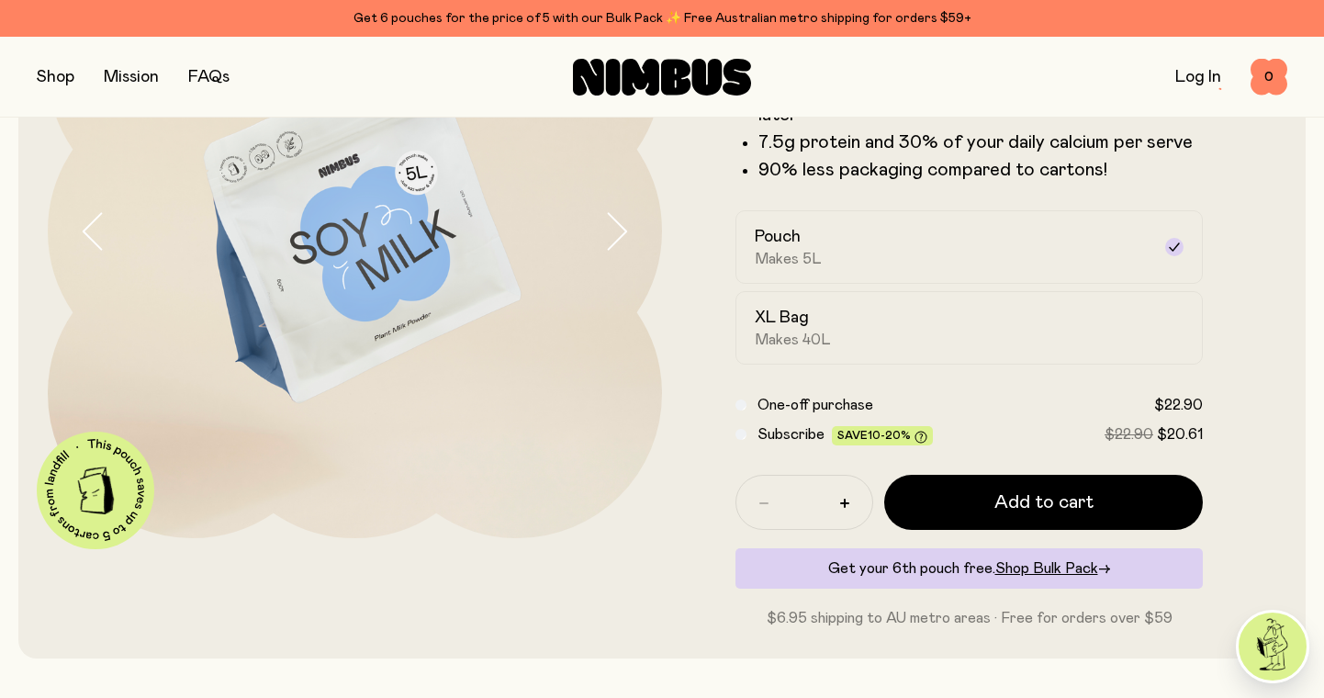
scroll to position [246, 0]
click at [837, 501] on button "button" at bounding box center [844, 502] width 29 height 29
click at [841, 500] on icon "button" at bounding box center [844, 502] width 9 height 9
type input "*"
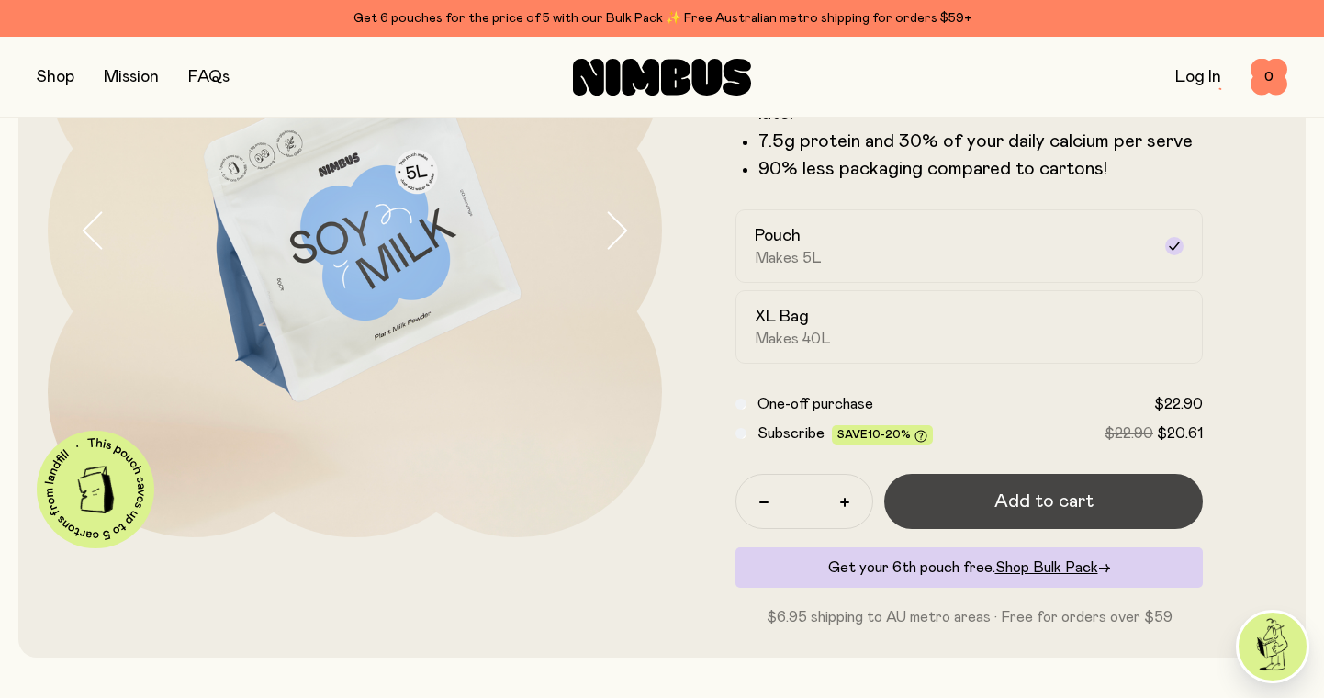
click at [981, 499] on button "Add to cart" at bounding box center [1043, 501] width 319 height 55
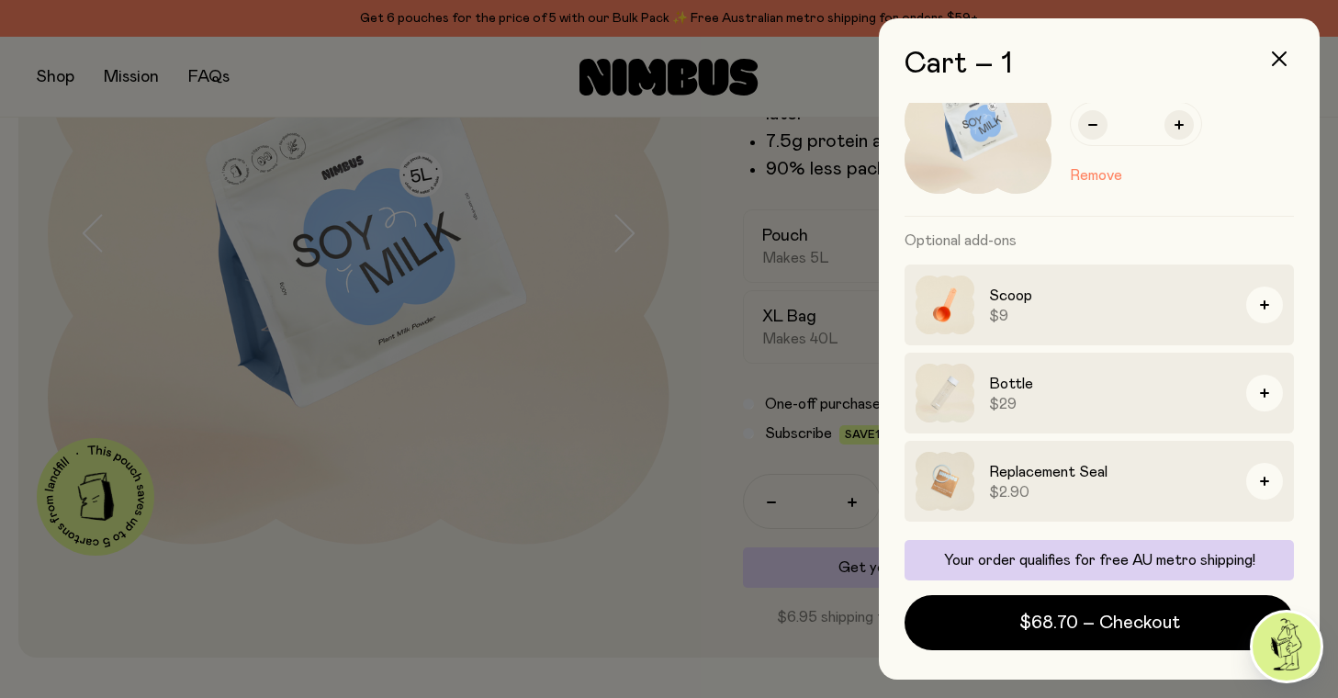
scroll to position [78, 0]
click at [1260, 303] on icon "button" at bounding box center [1264, 304] width 9 height 9
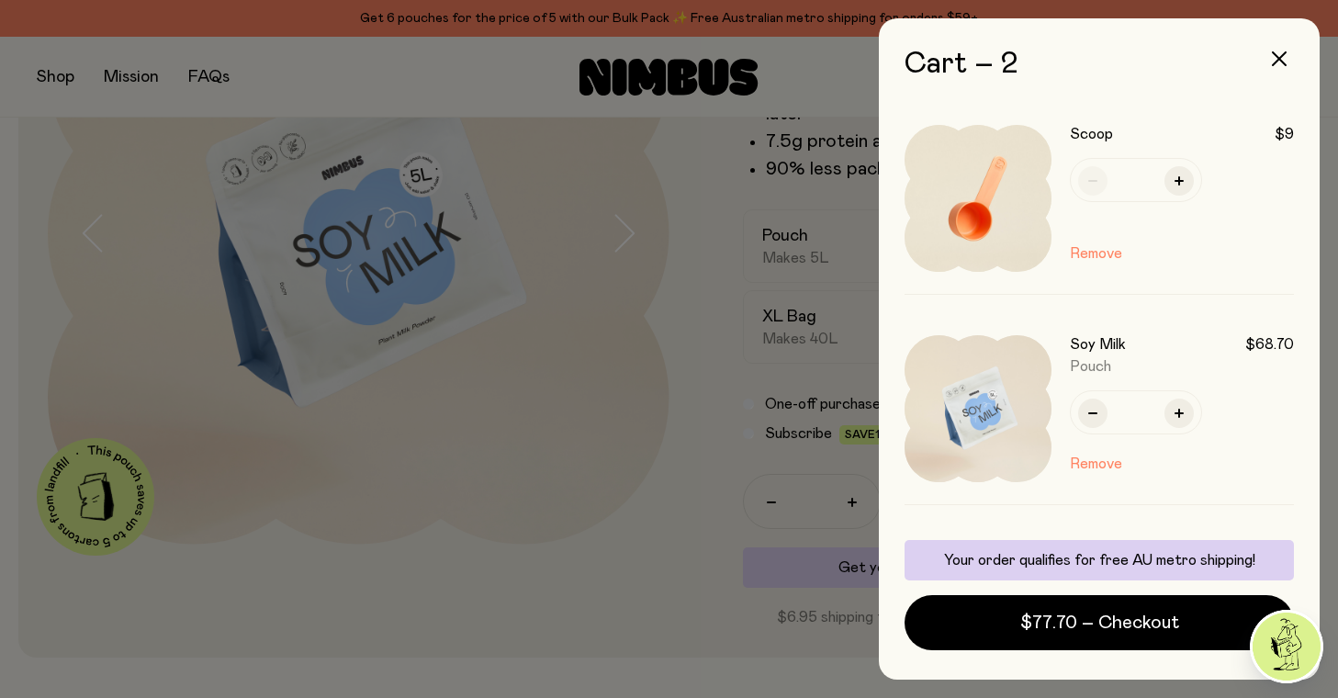
scroll to position [0, 0]
click at [1096, 183] on icon "button" at bounding box center [1092, 180] width 9 height 9
click at [1087, 255] on button "Remove" at bounding box center [1096, 253] width 52 height 22
